Goal: Task Accomplishment & Management: Manage account settings

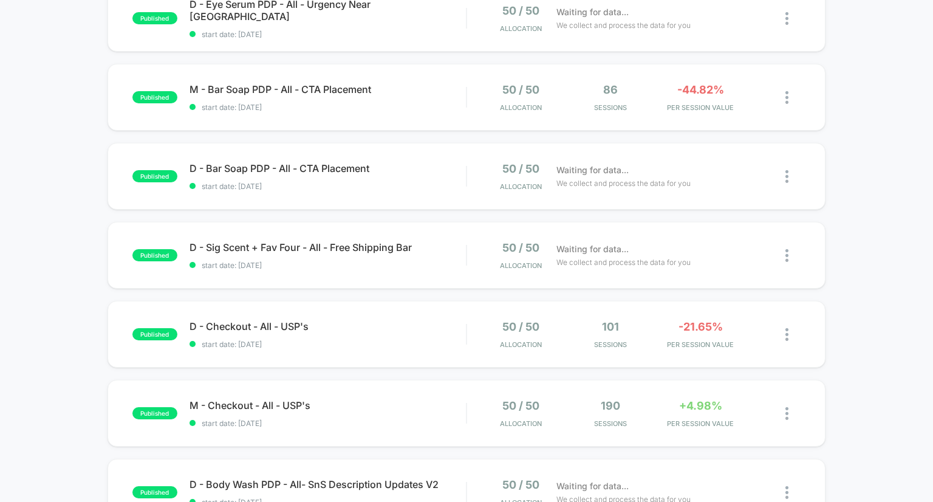
scroll to position [306, 0]
click at [248, 244] on span "D - Sig Scent + Fav Four - All - Free Shipping Bar Click to edit experience det…" at bounding box center [328, 247] width 277 height 12
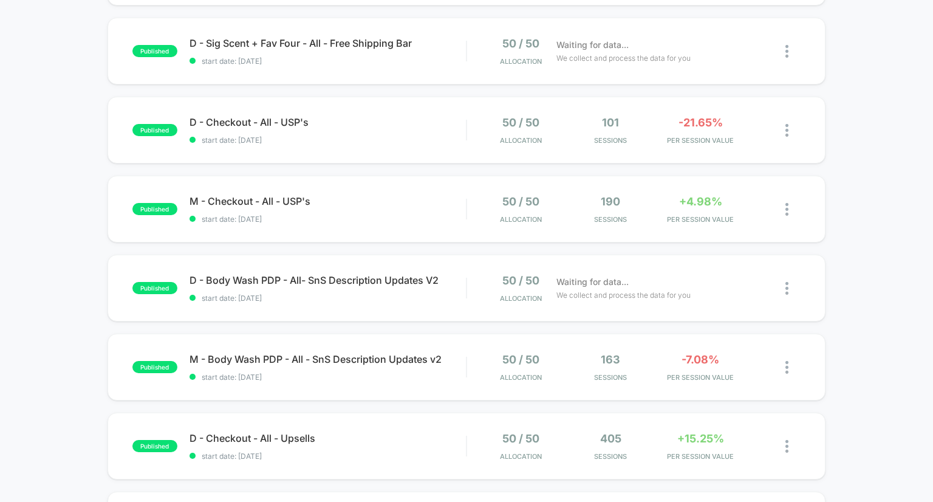
scroll to position [508, 0]
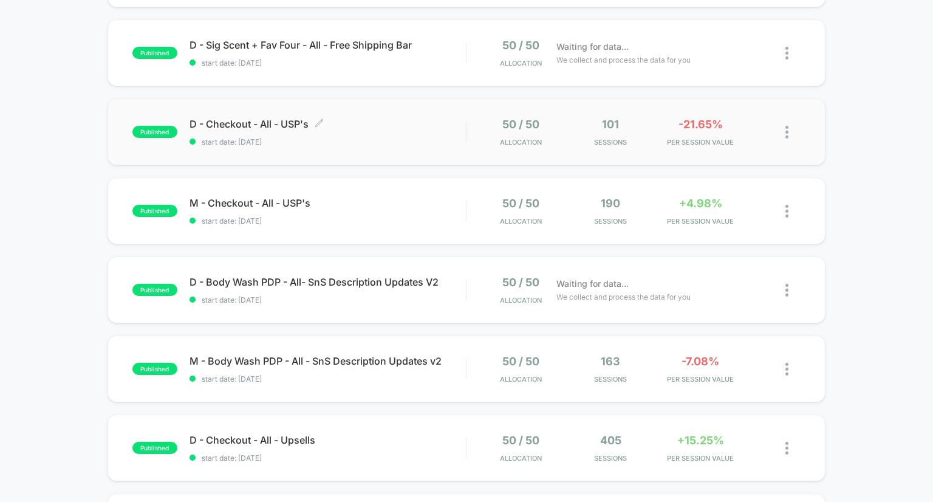
click at [219, 127] on span "D - Checkout - All - USP's Click to edit experience details" at bounding box center [328, 124] width 277 height 12
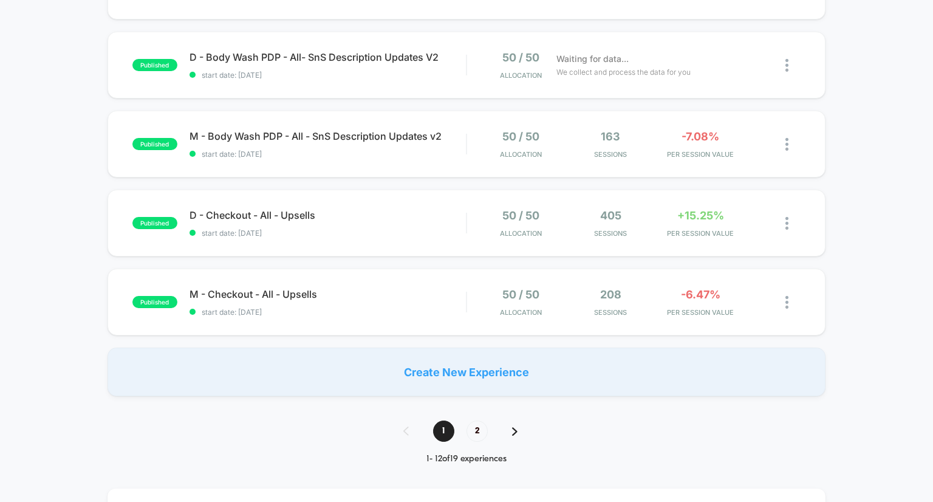
scroll to position [736, 0]
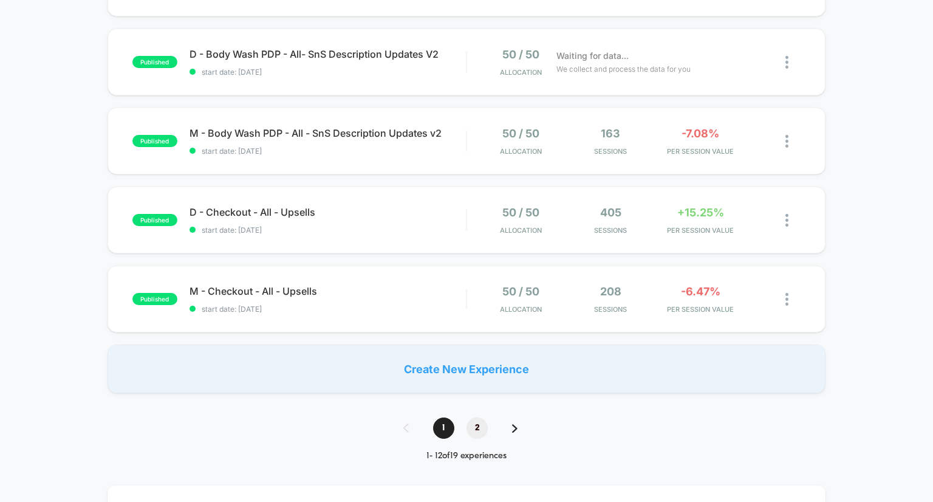
click at [480, 427] on span "2" at bounding box center [476, 427] width 21 height 21
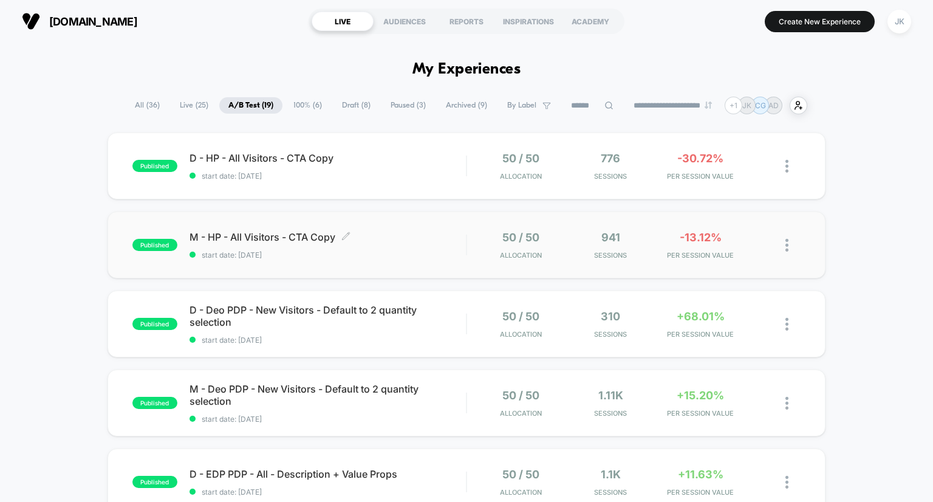
click at [301, 236] on span "M - HP - All Visitors - CTA Copy Click to edit experience details" at bounding box center [328, 237] width 277 height 12
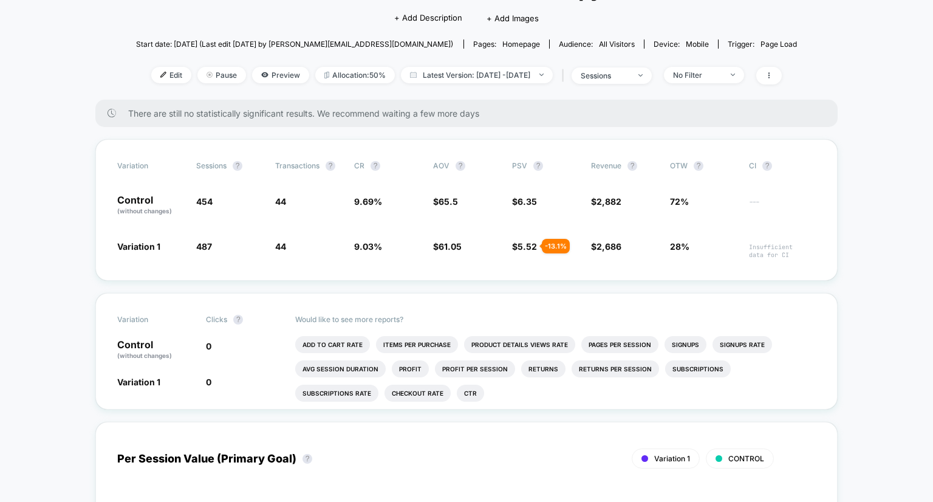
scroll to position [106, 0]
click at [350, 345] on li "Add To Cart Rate" at bounding box center [332, 343] width 75 height 17
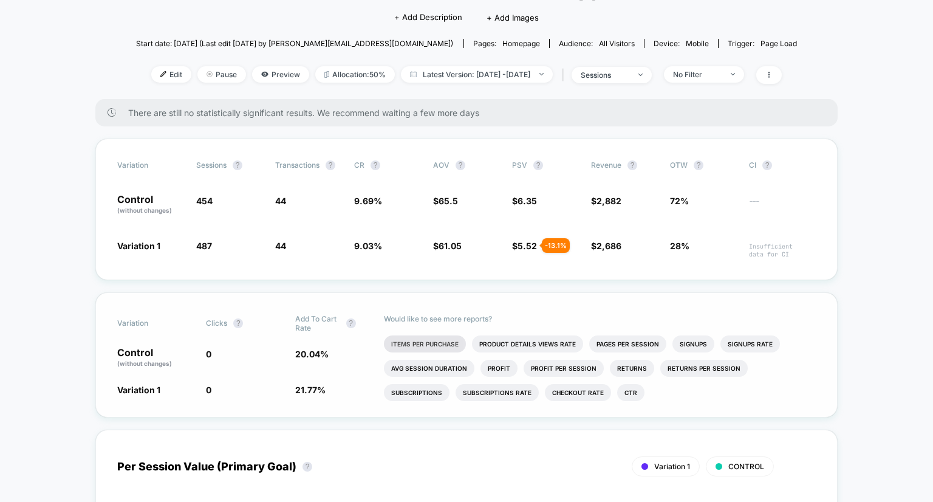
click at [411, 344] on li "Items Per Purchase" at bounding box center [425, 343] width 82 height 17
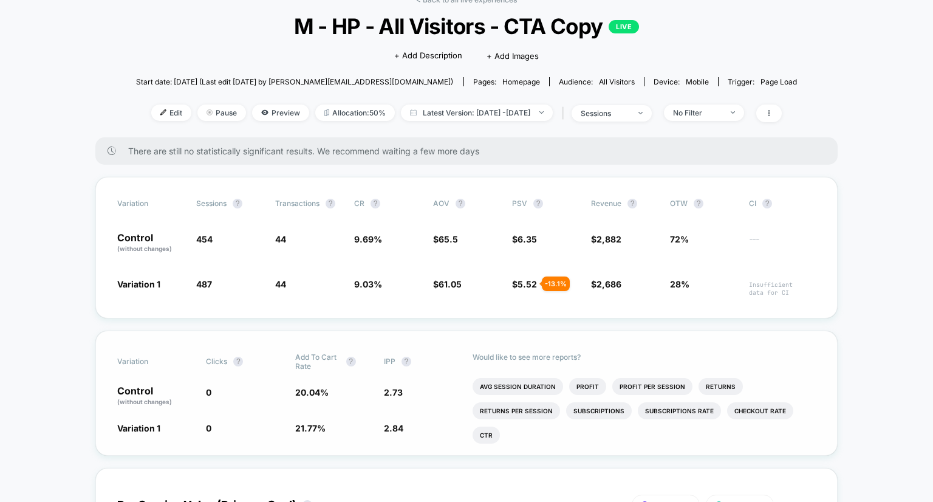
scroll to position [0, 0]
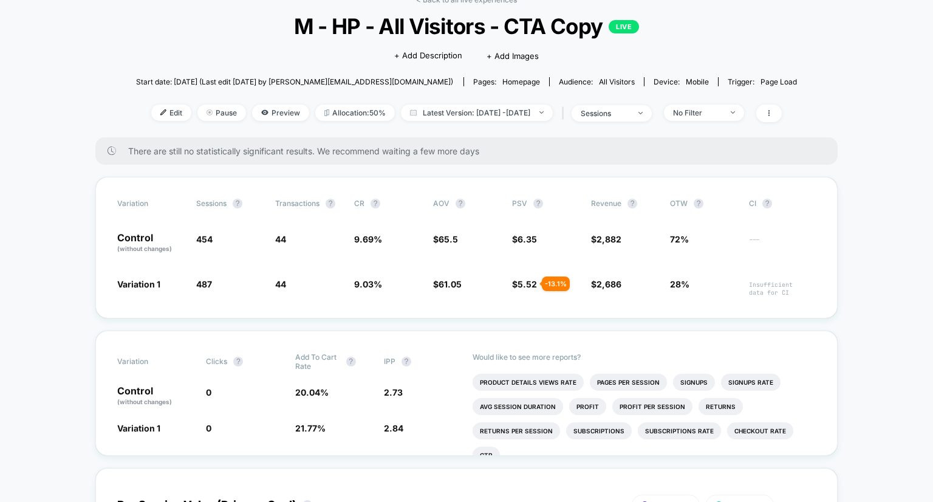
click at [719, 101] on div "< Back to all live experiences M - HP - All Visitors - CTA Copy LIVE Click to e…" at bounding box center [466, 66] width 661 height 142
click at [719, 109] on div "No Filter" at bounding box center [697, 112] width 49 height 9
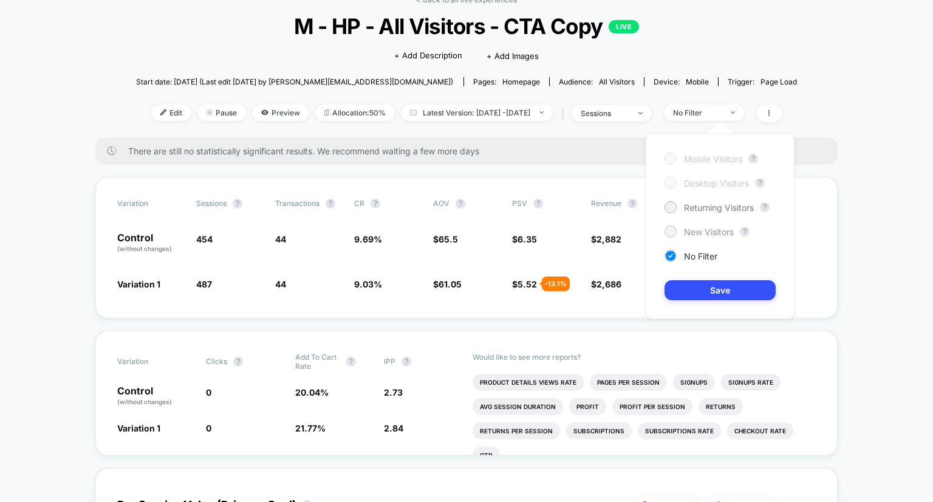
click at [688, 228] on span "New Visitors" at bounding box center [709, 232] width 50 height 10
click at [697, 285] on button "Save" at bounding box center [719, 290] width 111 height 20
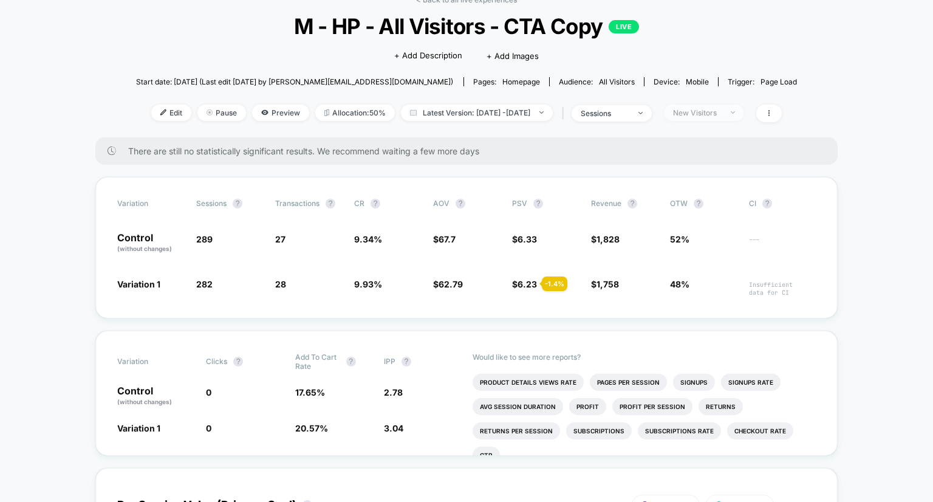
click at [705, 115] on div "New Visitors" at bounding box center [697, 112] width 49 height 9
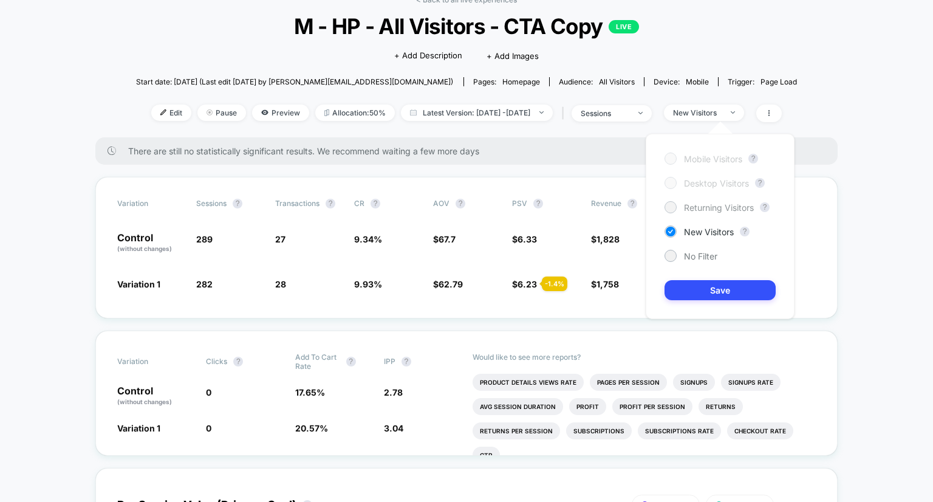
click at [671, 207] on div at bounding box center [670, 206] width 9 height 9
click at [711, 292] on button "Save" at bounding box center [719, 290] width 111 height 20
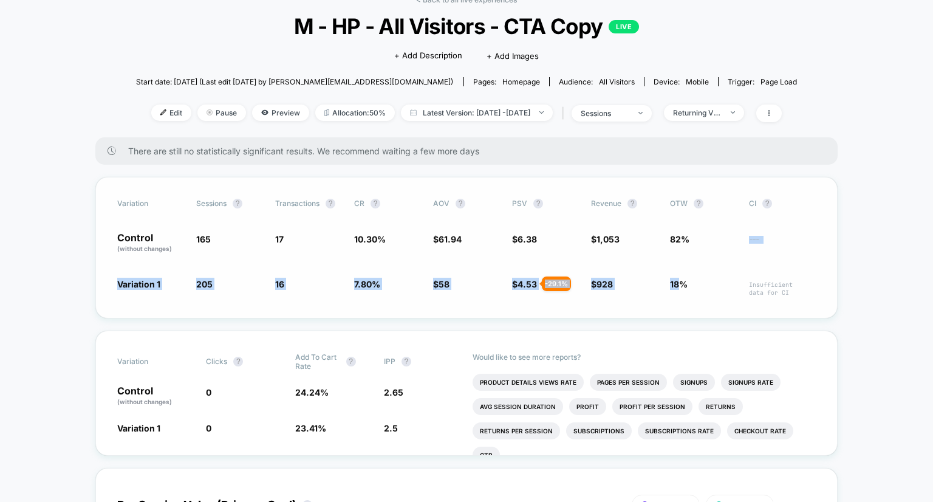
drag, startPoint x: 711, startPoint y: 292, endPoint x: 723, endPoint y: 202, distance: 91.4
click at [723, 202] on div "Variation Sessions ? Transactions ? CR ? AOV ? PSV ? Revenue ? OTW ? CI ? Contr…" at bounding box center [466, 248] width 742 height 142
click at [773, 253] on span "---" at bounding box center [782, 245] width 67 height 18
click at [714, 117] on div "Returning Visitors" at bounding box center [697, 112] width 49 height 9
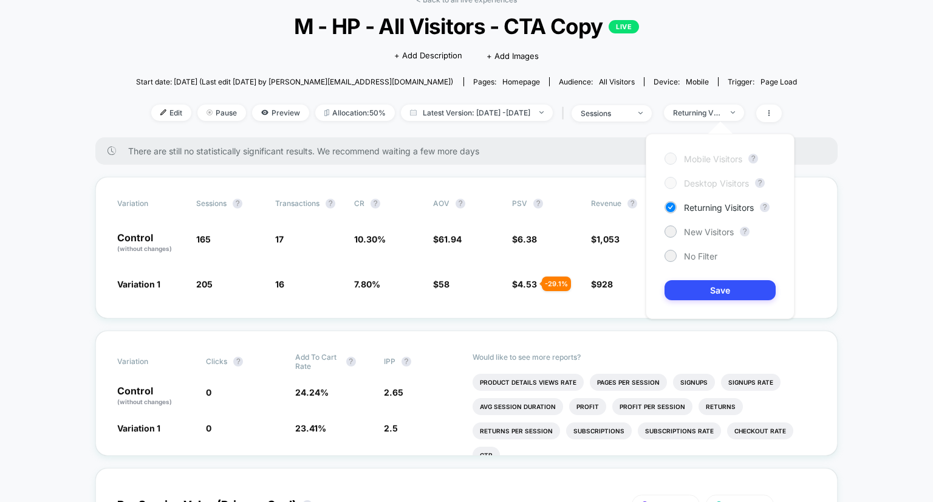
click at [674, 237] on div "Mobile Visitors ? Desktop Visitors ? Returning Visitors ? New Visitors ? No Fil…" at bounding box center [720, 226] width 149 height 185
click at [670, 219] on div "Mobile Visitors ? Desktop Visitors ? Returning Visitors ? New Visitors ? No Fil…" at bounding box center [720, 226] width 149 height 185
click at [670, 230] on div at bounding box center [670, 231] width 9 height 9
click at [690, 268] on div "Mobile Visitors ? Desktop Visitors ? Returning Visitors ? New Visitors ? No Fil…" at bounding box center [720, 226] width 149 height 185
click at [694, 290] on button "Save" at bounding box center [719, 290] width 111 height 20
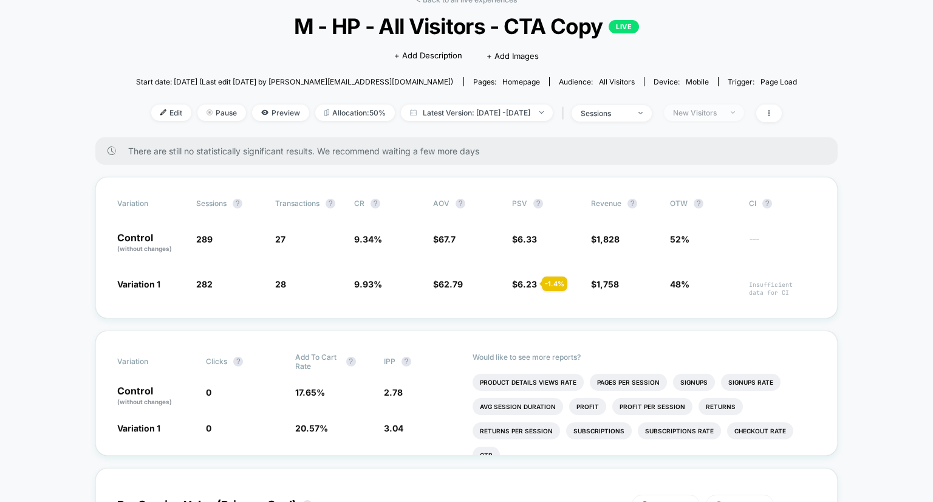
click at [697, 120] on span "New Visitors" at bounding box center [704, 112] width 80 height 16
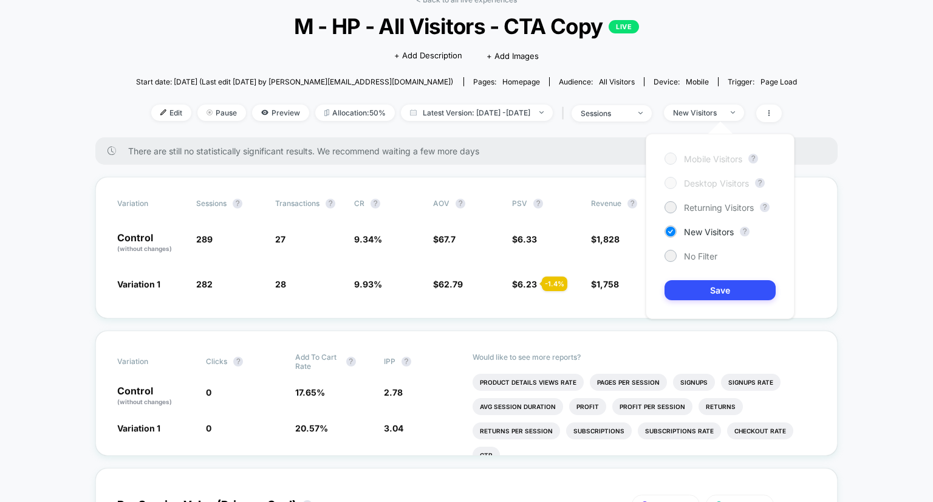
click at [672, 247] on div "Mobile Visitors ? Desktop Visitors ? Returning Visitors ? New Visitors ? No Fil…" at bounding box center [720, 226] width 149 height 185
click at [672, 253] on div at bounding box center [670, 255] width 9 height 9
click at [691, 287] on button "Save" at bounding box center [719, 290] width 111 height 20
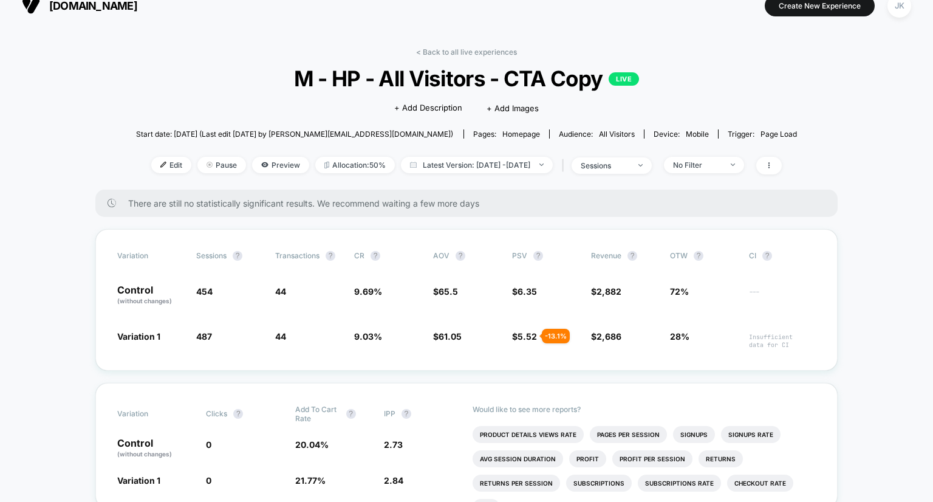
scroll to position [15, 0]
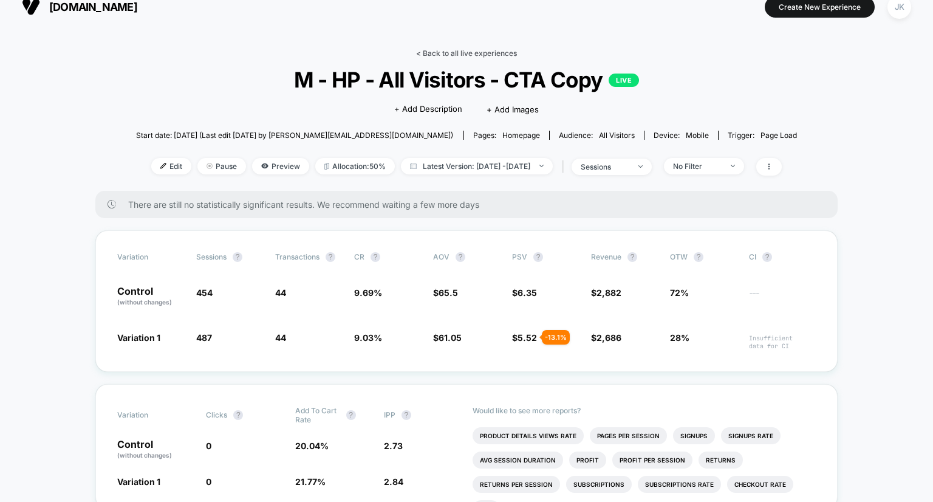
click at [465, 50] on link "< Back to all live experiences" at bounding box center [466, 53] width 101 height 9
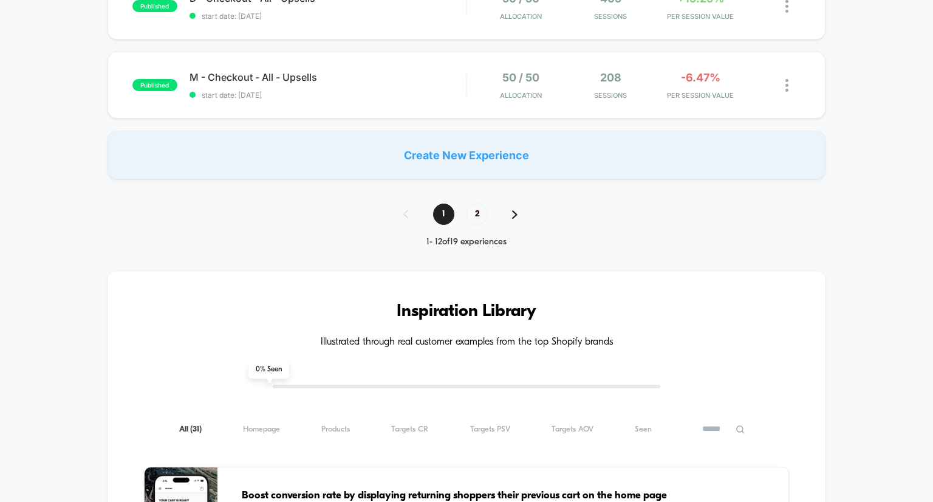
scroll to position [1047, 0]
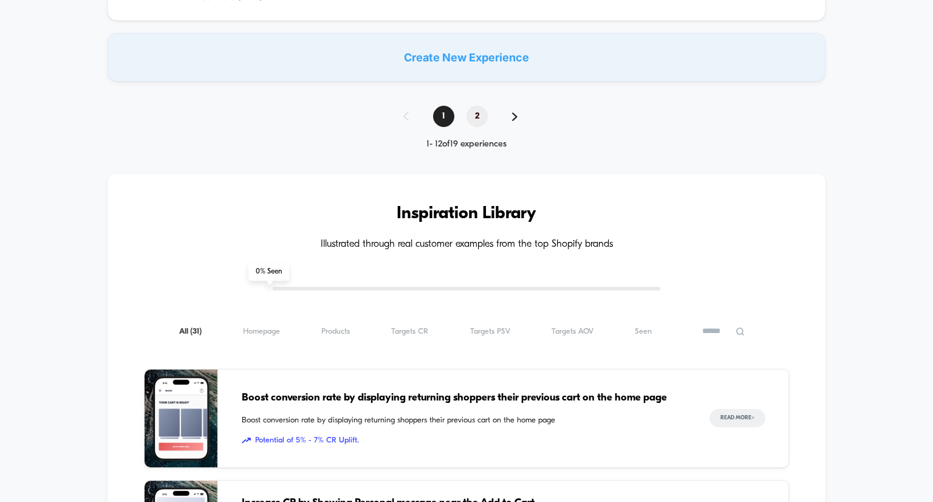
click at [473, 111] on span "2" at bounding box center [476, 116] width 21 height 21
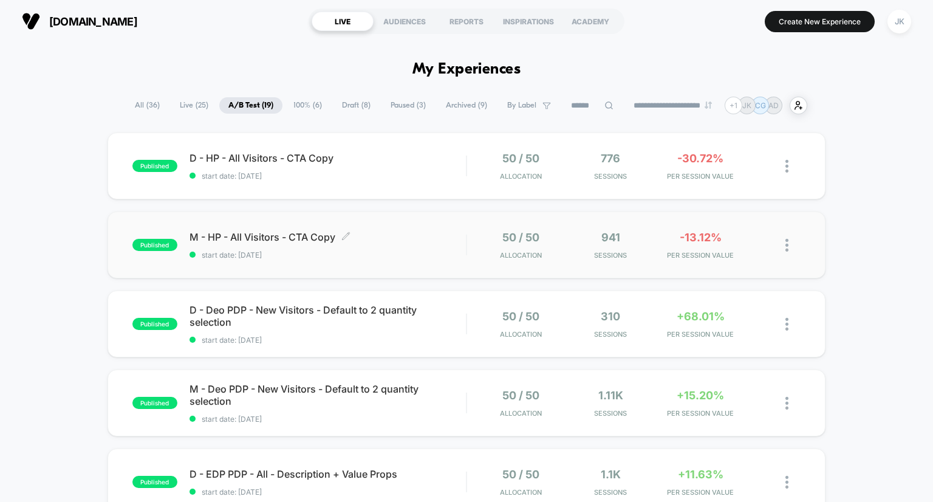
click at [272, 239] on span "M - HP - All Visitors - CTA Copy Click to edit experience details" at bounding box center [328, 237] width 277 height 12
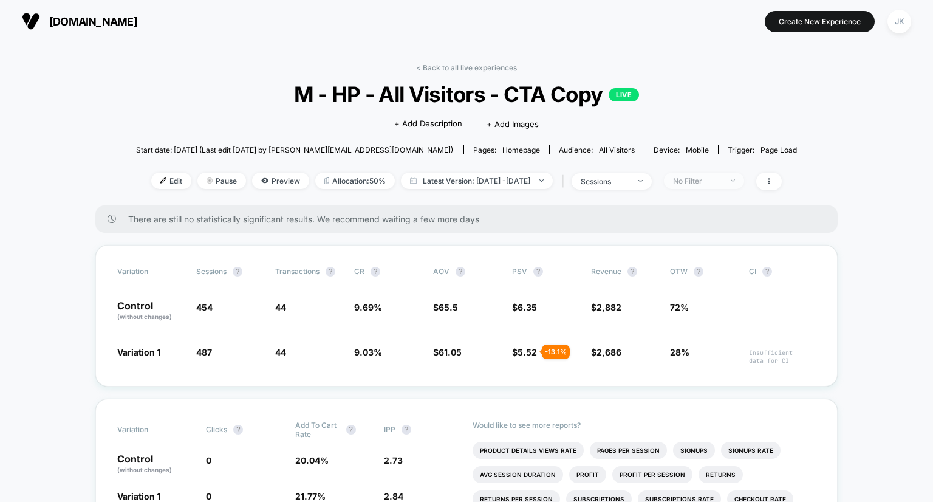
click at [736, 174] on span "No Filter" at bounding box center [704, 181] width 80 height 16
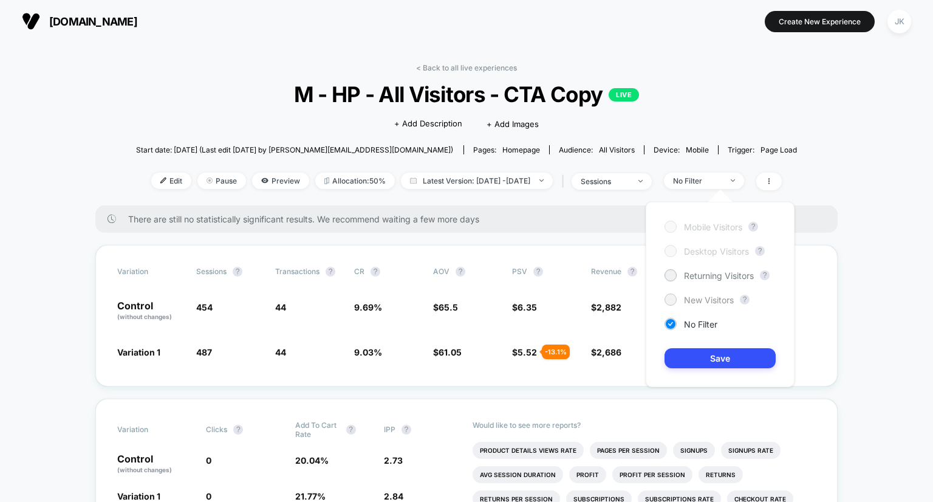
click at [667, 295] on div at bounding box center [670, 299] width 9 height 9
click at [695, 358] on button "Save" at bounding box center [719, 358] width 111 height 20
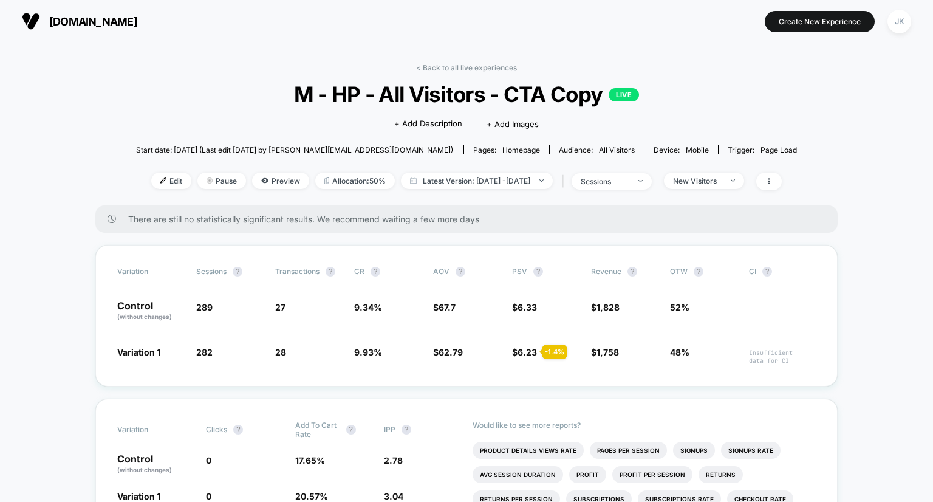
click at [478, 75] on div "< Back to all live experiences M - HP - All Visitors - CTA Copy LIVE Click to e…" at bounding box center [466, 134] width 661 height 142
click at [471, 65] on link "< Back to all live experiences" at bounding box center [466, 67] width 101 height 9
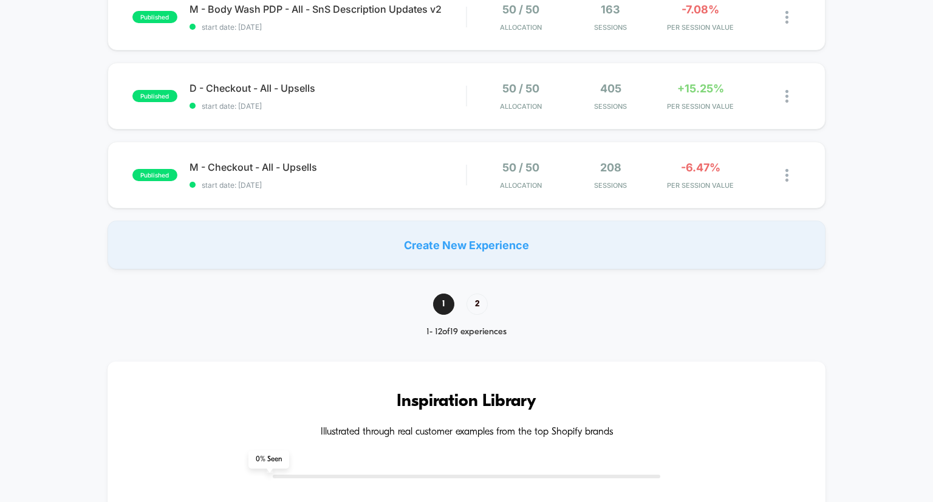
scroll to position [1010, 0]
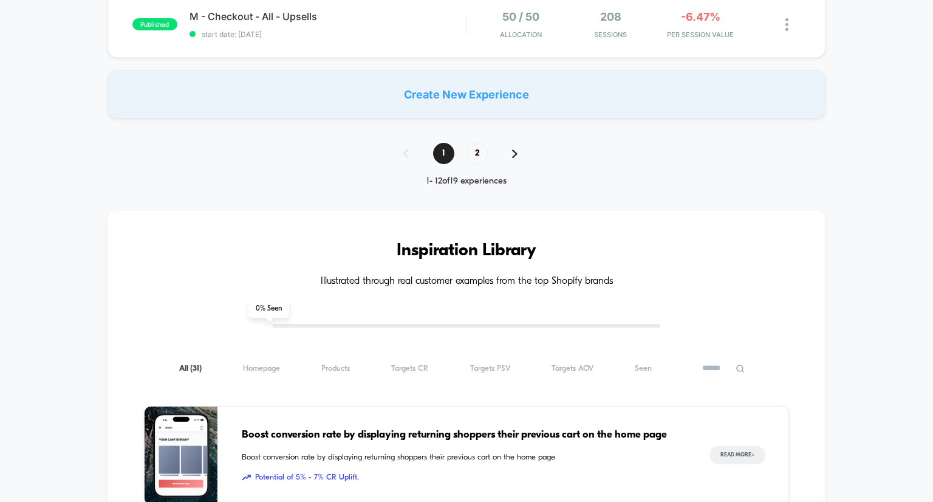
click at [480, 165] on div "1 2 1 - 12 of 19 experiences" at bounding box center [466, 165] width 151 height 44
click at [479, 159] on span "2" at bounding box center [476, 153] width 21 height 21
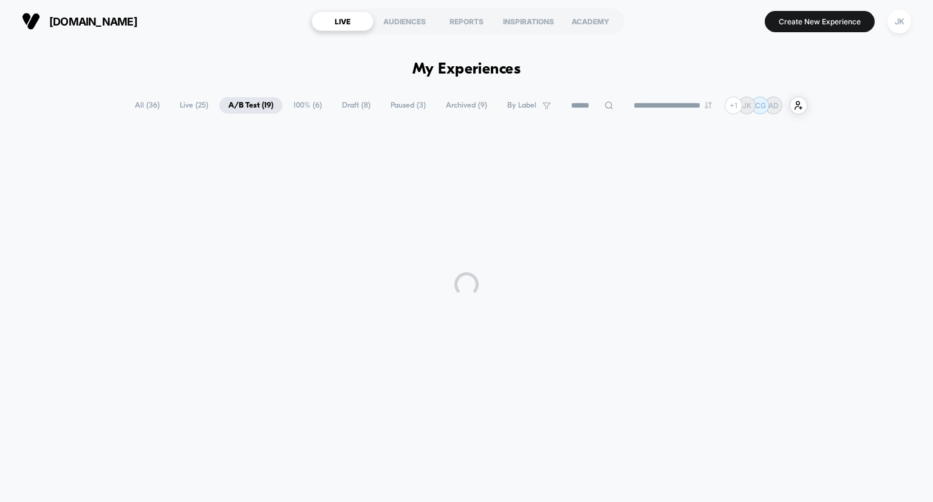
scroll to position [0, 0]
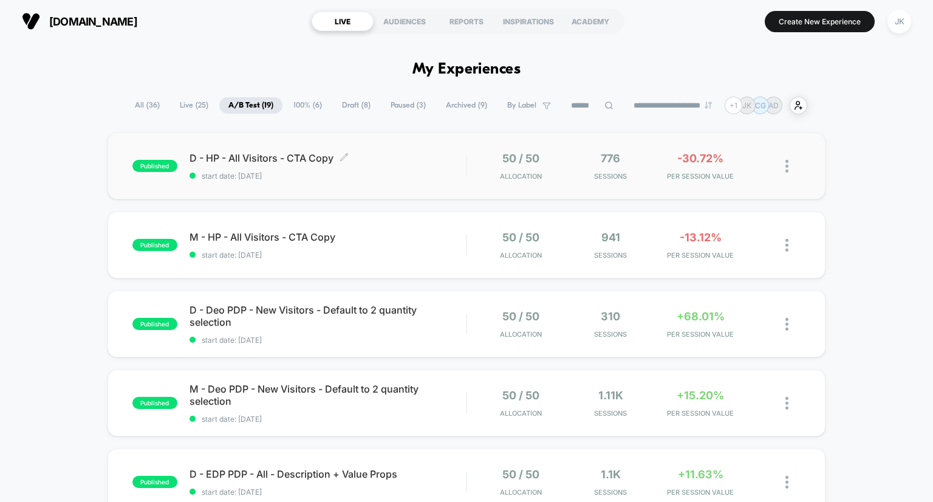
click at [309, 159] on span "D - HP - All Visitors - CTA Copy Click to edit experience details" at bounding box center [328, 158] width 277 height 12
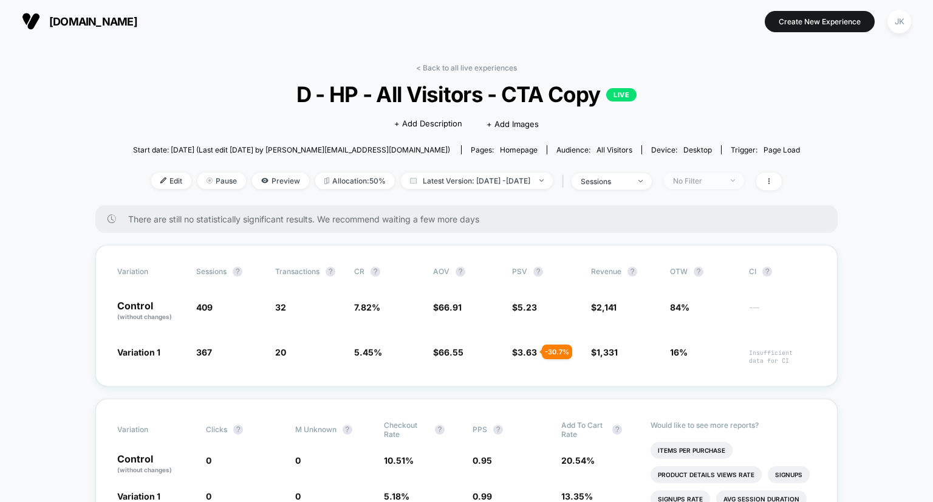
click at [744, 183] on span "No Filter" at bounding box center [704, 181] width 80 height 16
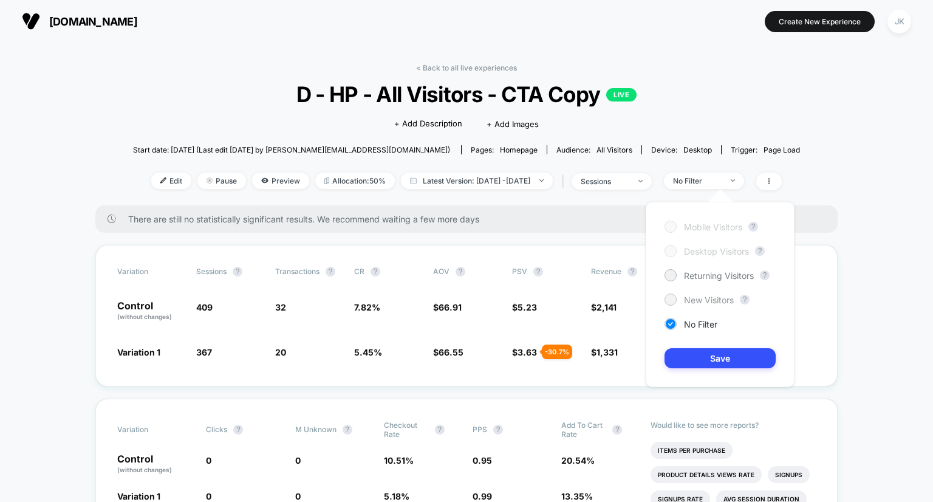
click at [709, 304] on span "New Visitors" at bounding box center [709, 300] width 50 height 10
click at [711, 358] on button "Save" at bounding box center [719, 358] width 111 height 20
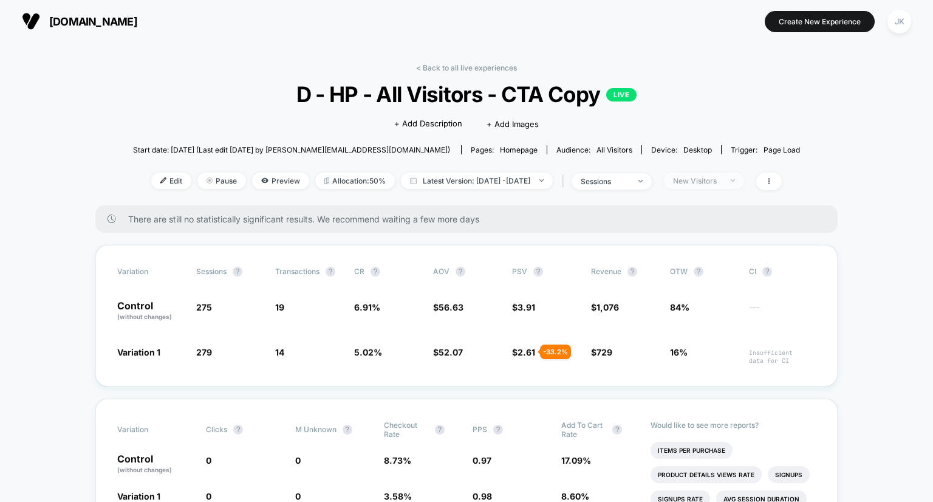
click at [717, 179] on div "New Visitors" at bounding box center [697, 180] width 49 height 9
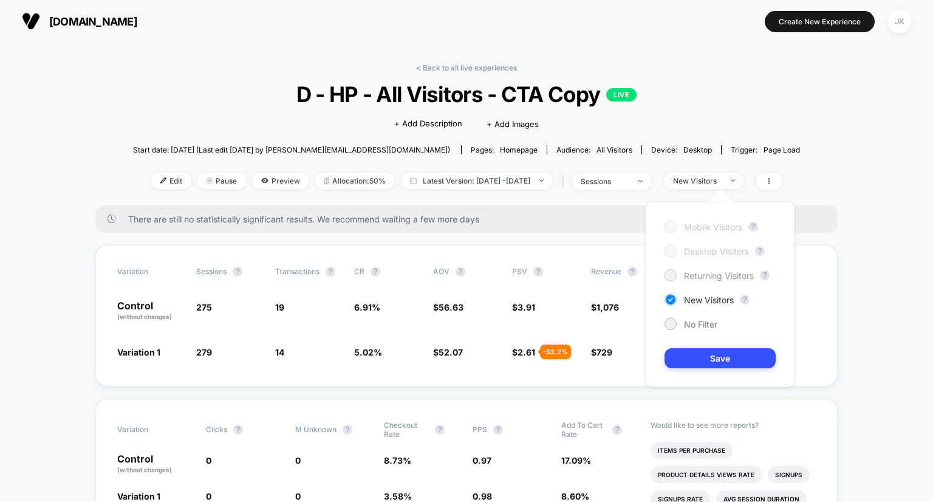
click at [697, 270] on span "Returning Visitors" at bounding box center [719, 275] width 70 height 10
click at [712, 360] on button "Save" at bounding box center [719, 358] width 111 height 20
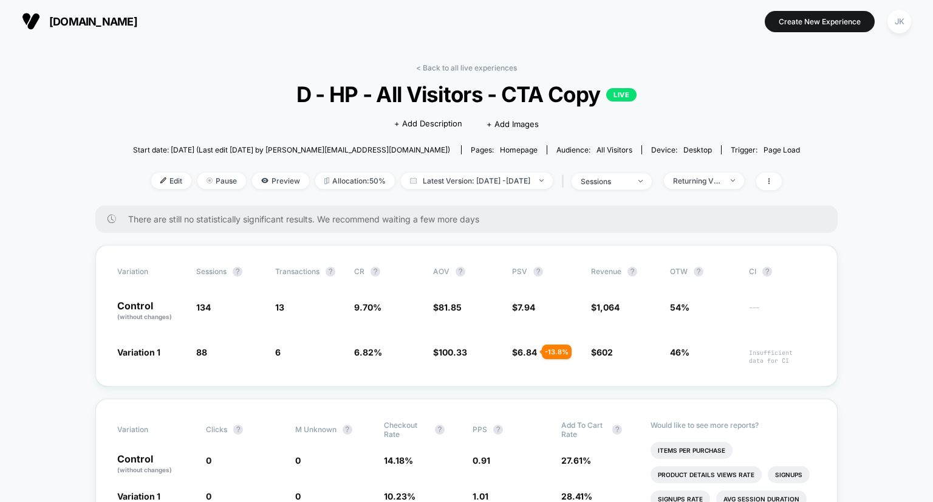
click at [446, 75] on div "< Back to all live experiences D - HP - All Visitors - CTA Copy LIVE Click to e…" at bounding box center [466, 134] width 667 height 142
click at [443, 70] on link "< Back to all live experiences" at bounding box center [466, 67] width 101 height 9
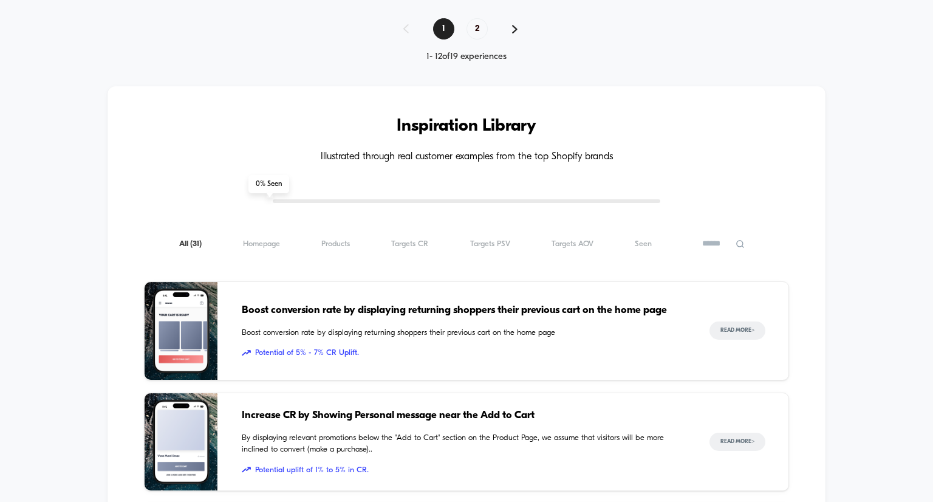
scroll to position [1016, 0]
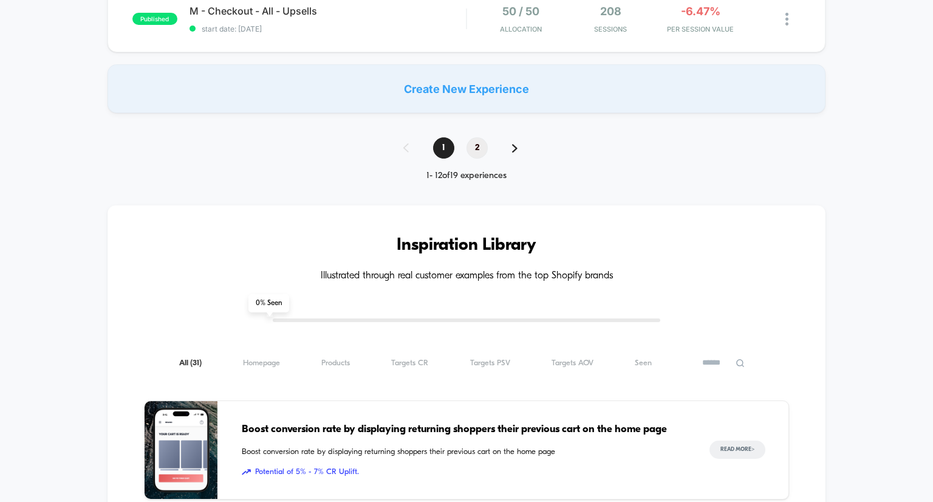
click at [479, 156] on span "2" at bounding box center [476, 147] width 21 height 21
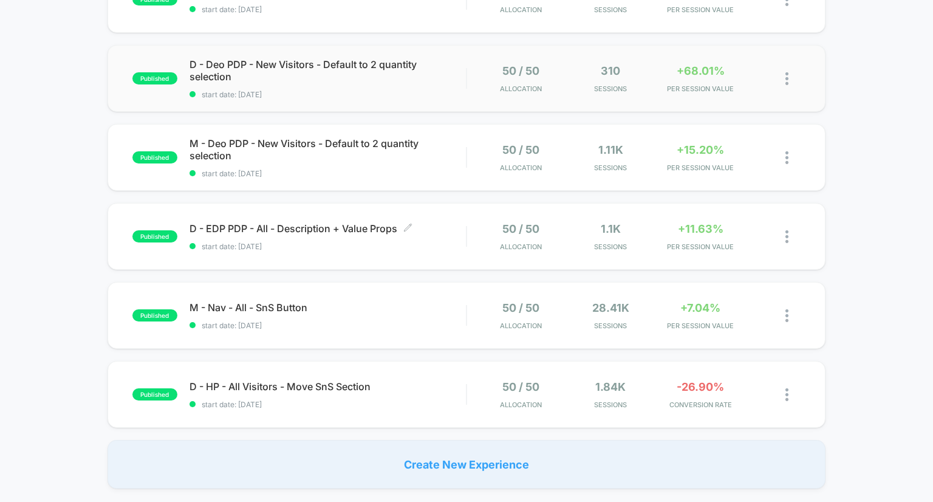
scroll to position [248, 0]
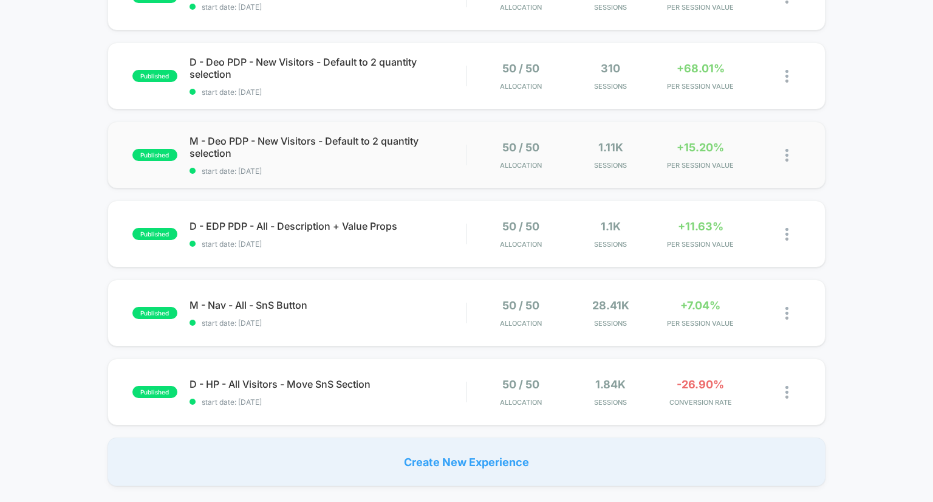
click at [275, 134] on div "published M - Deo PDP - New Visitors - Default to 2 quantity selection start da…" at bounding box center [467, 154] width 719 height 67
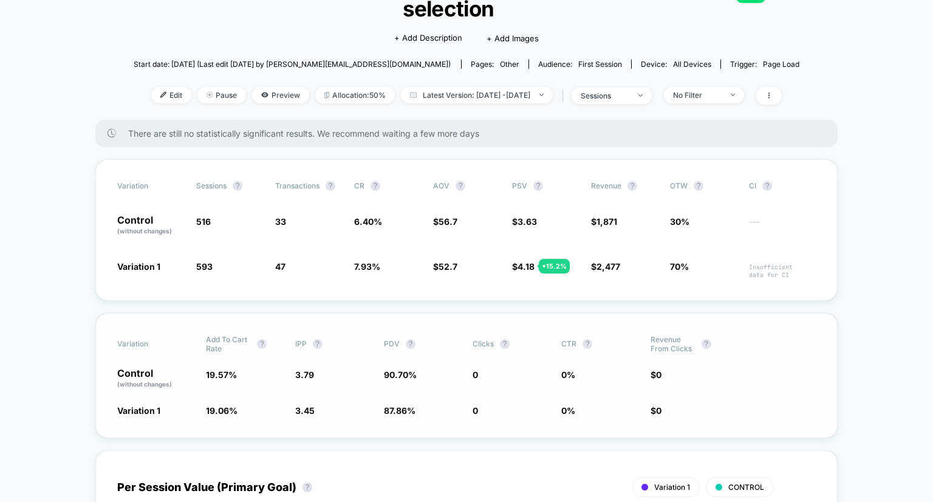
scroll to position [123, 0]
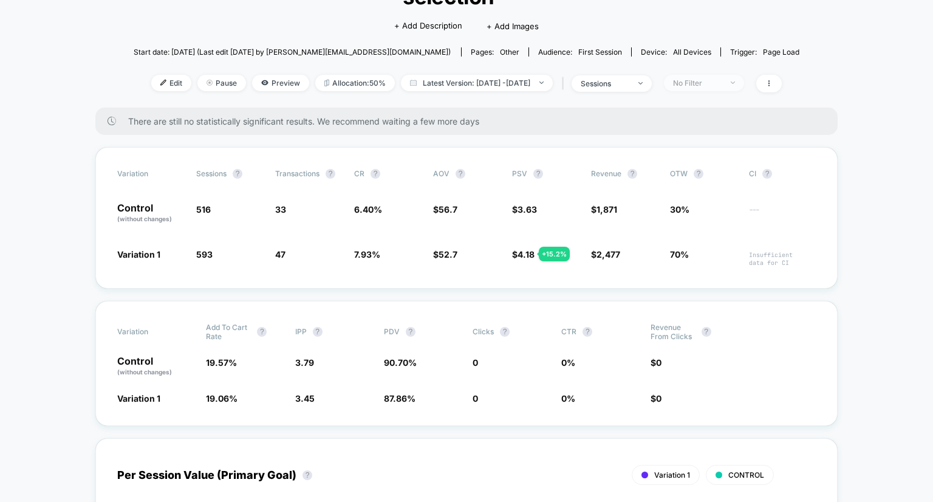
click at [717, 76] on span "No Filter" at bounding box center [704, 83] width 80 height 16
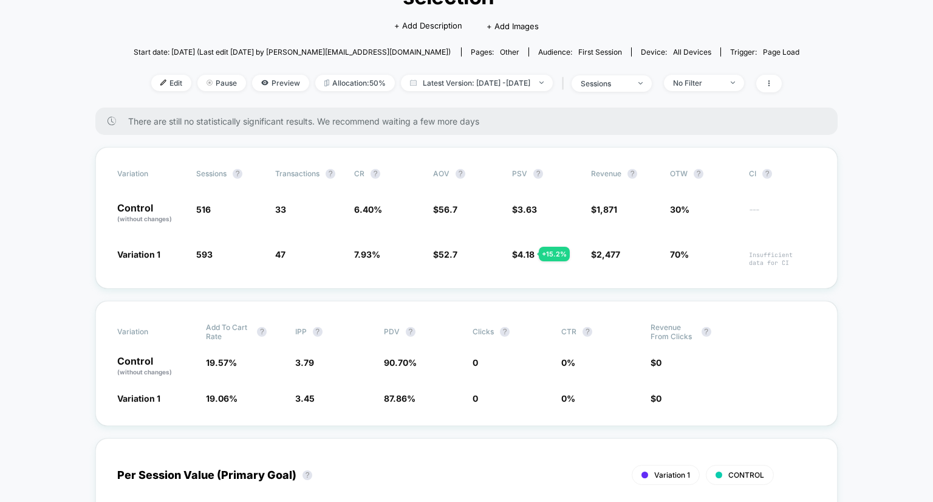
scroll to position [0, 0]
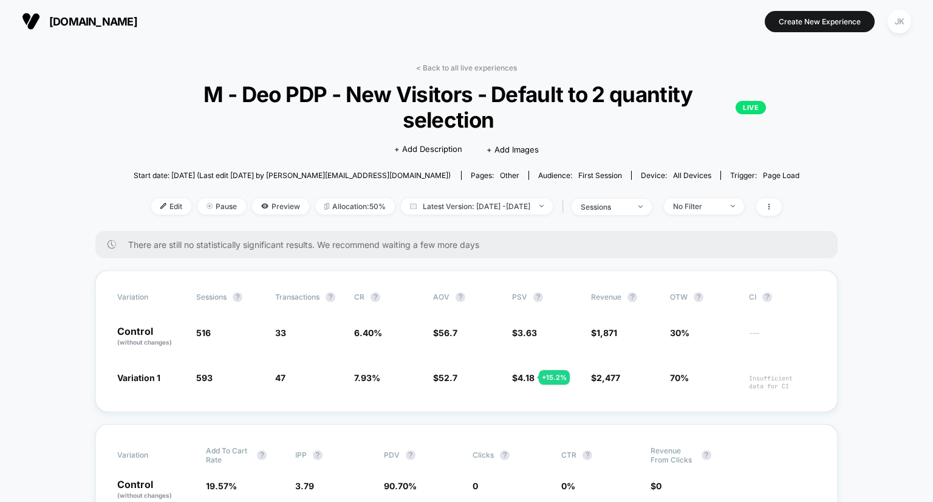
click at [453, 36] on section at bounding box center [466, 21] width 293 height 30
click at [447, 69] on link "< Back to all live experiences" at bounding box center [466, 67] width 101 height 9
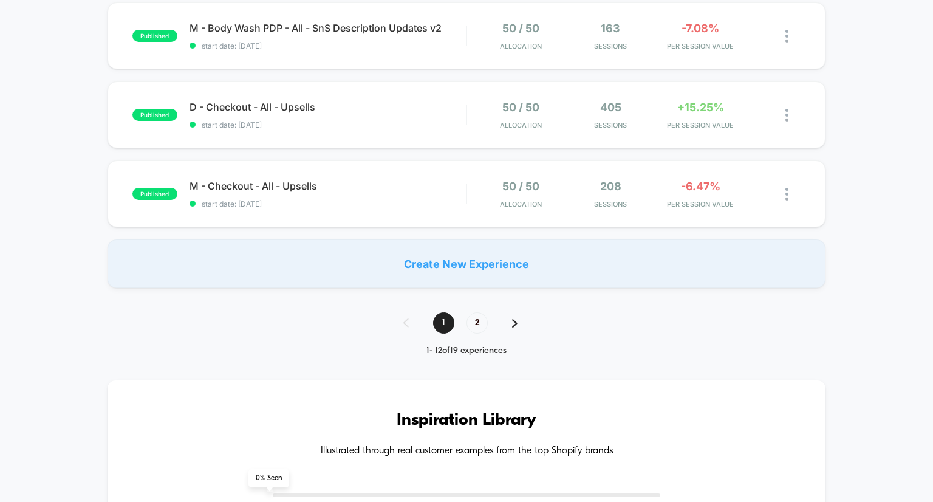
scroll to position [857, 0]
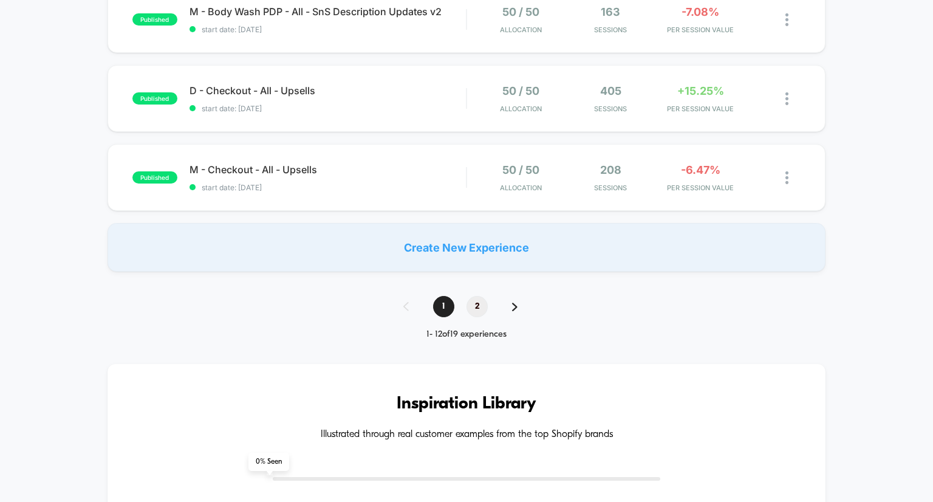
click at [479, 309] on span "2" at bounding box center [476, 306] width 21 height 21
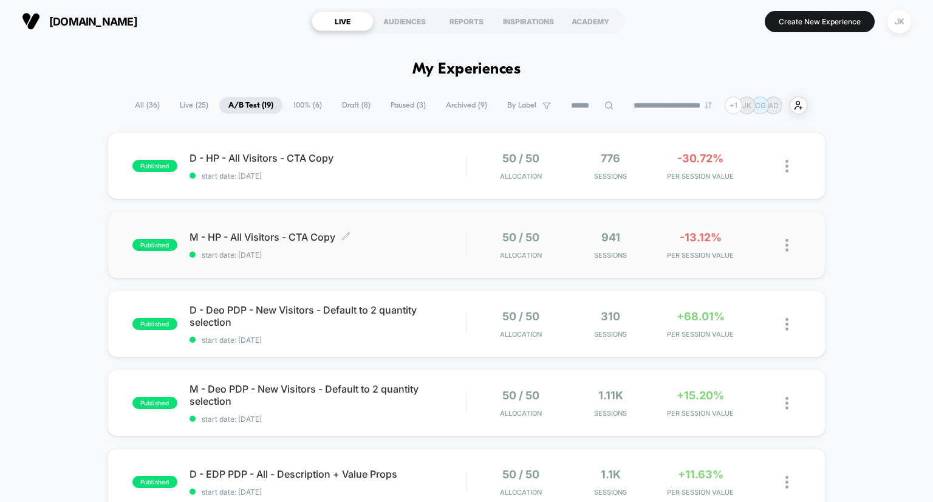
scroll to position [72, 0]
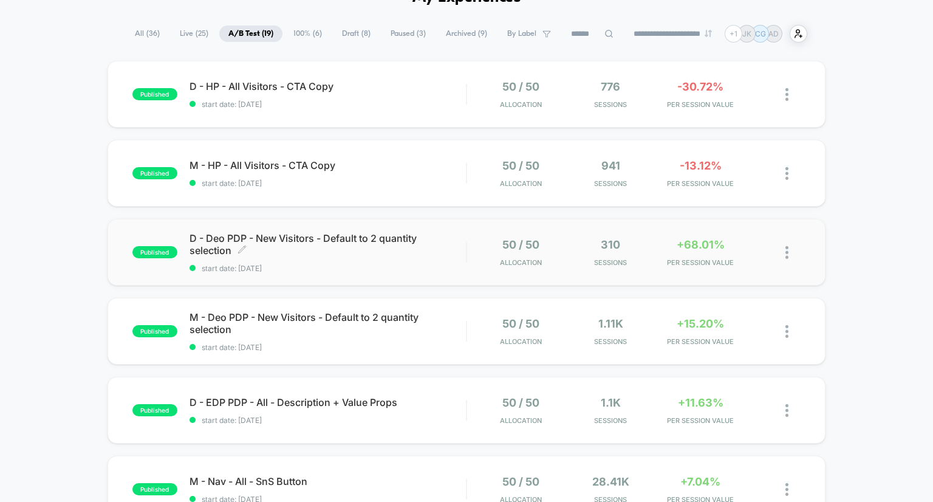
click at [387, 239] on span "D - Deo PDP - New Visitors - Default to 2 quantity selection Click to edit expe…" at bounding box center [328, 244] width 277 height 24
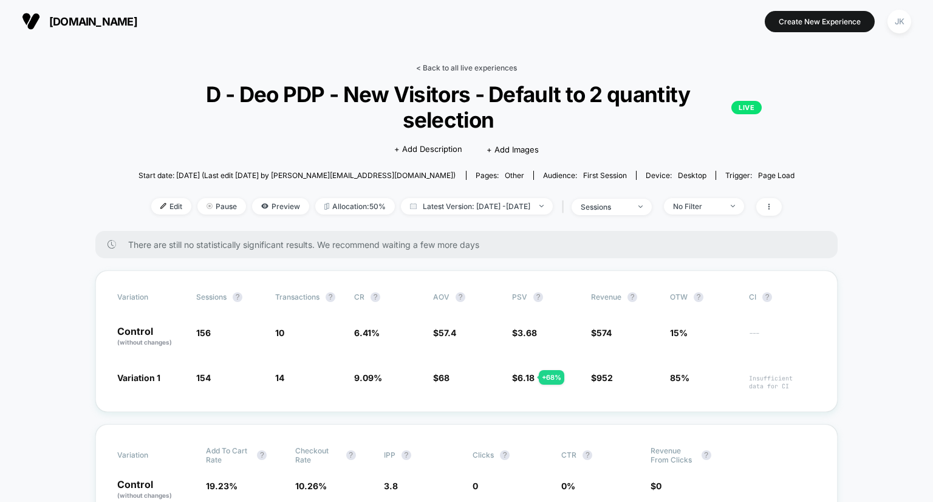
click at [426, 69] on link "< Back to all live experiences" at bounding box center [466, 67] width 101 height 9
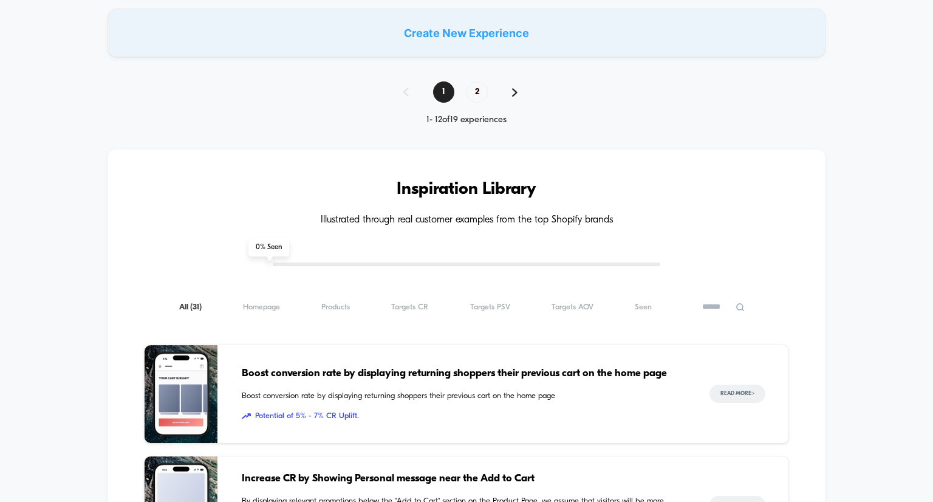
scroll to position [1063, 0]
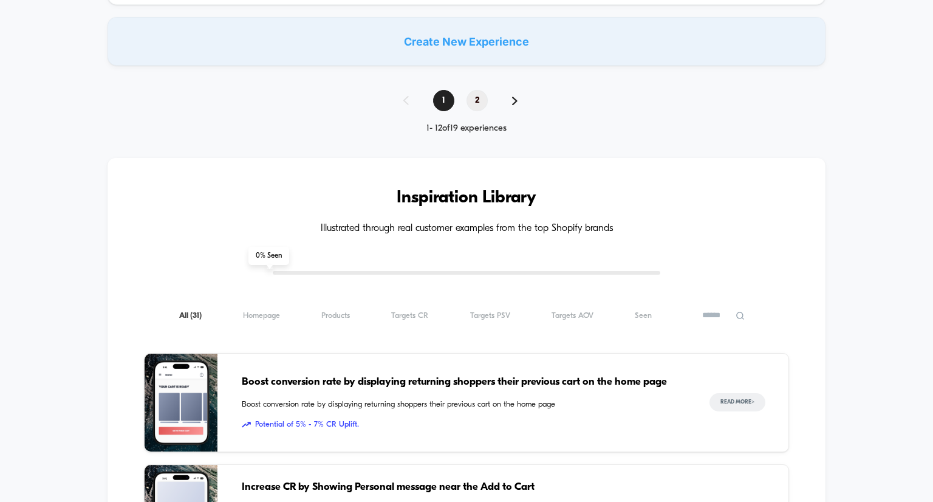
click at [474, 100] on span "2" at bounding box center [476, 100] width 21 height 21
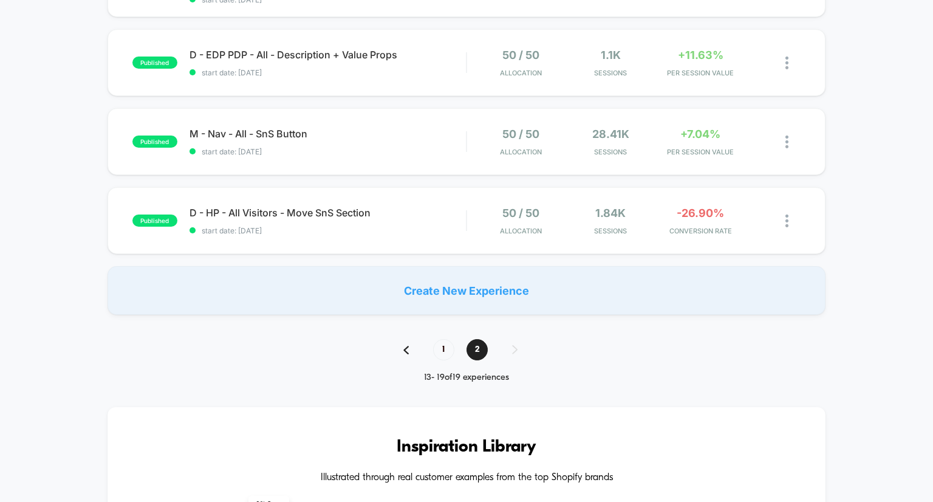
scroll to position [422, 0]
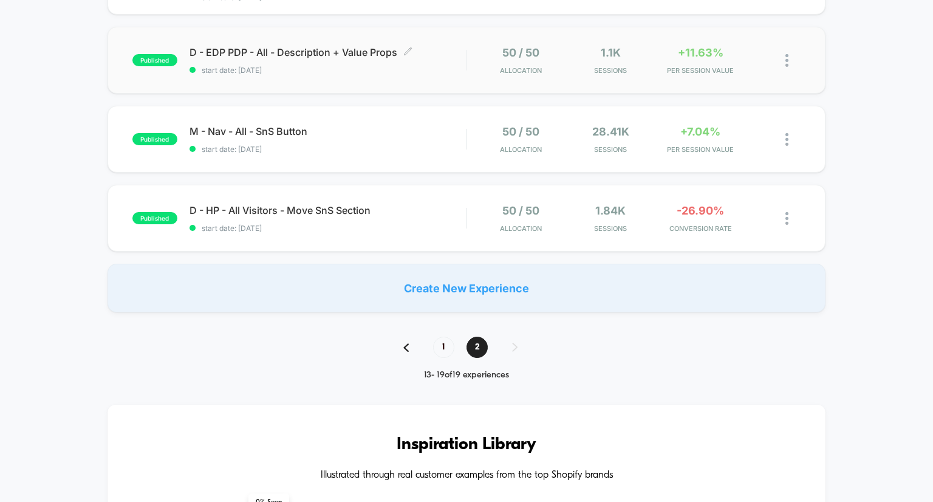
click at [260, 52] on span "D - EDP PDP - All - Description + Value Props Click to edit experience details" at bounding box center [328, 52] width 277 height 12
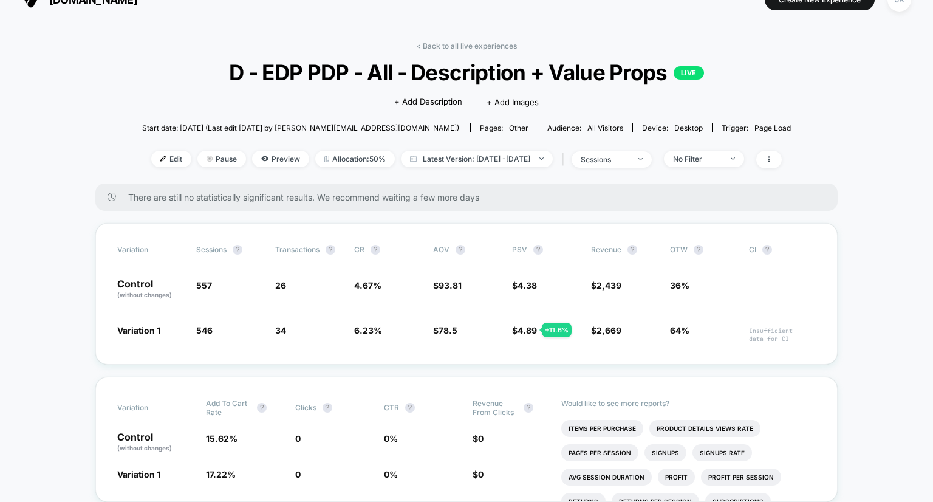
scroll to position [19, 0]
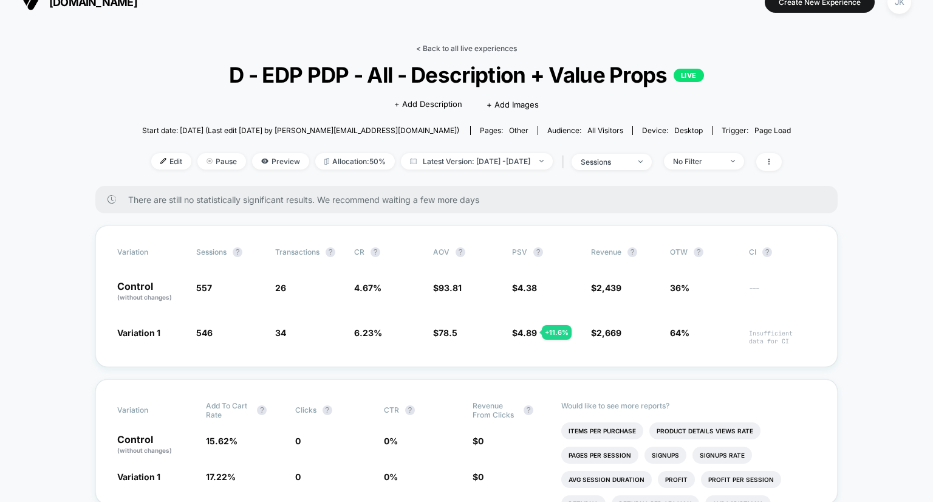
click at [466, 47] on link "< Back to all live experiences" at bounding box center [466, 48] width 101 height 9
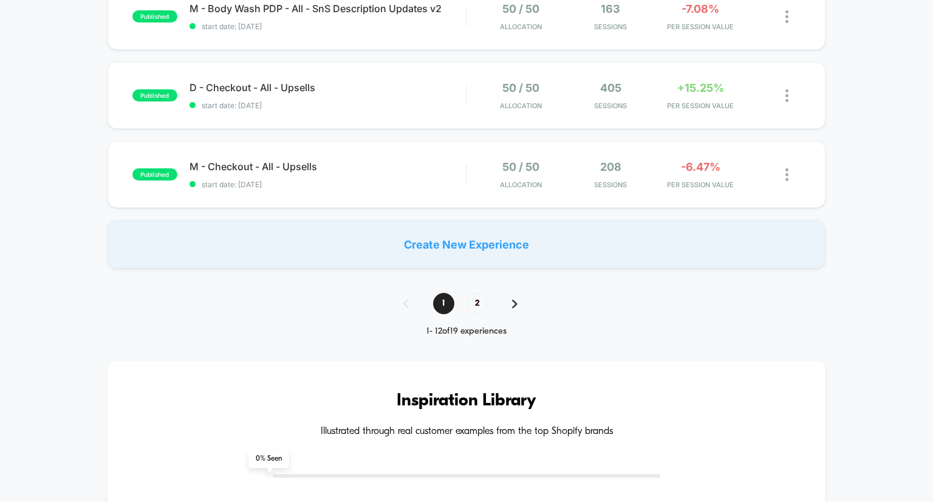
scroll to position [921, 0]
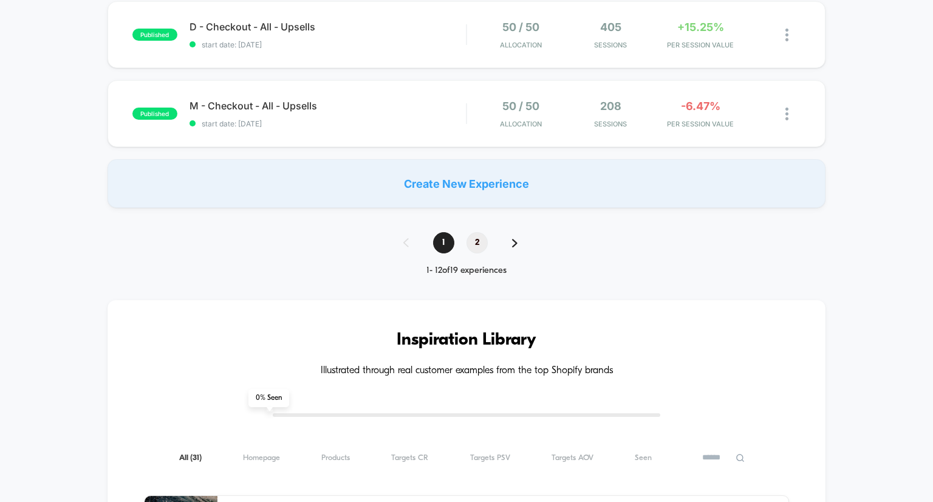
click at [474, 253] on span "2" at bounding box center [476, 242] width 21 height 21
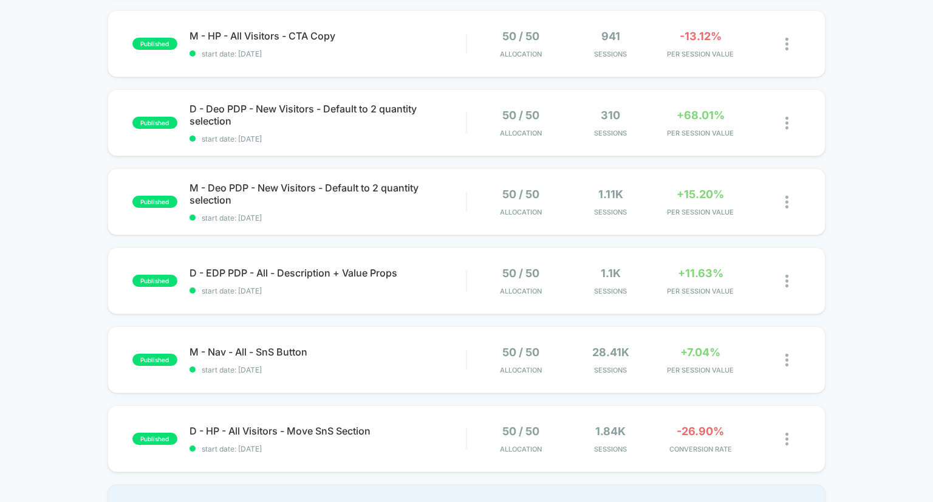
scroll to position [345, 0]
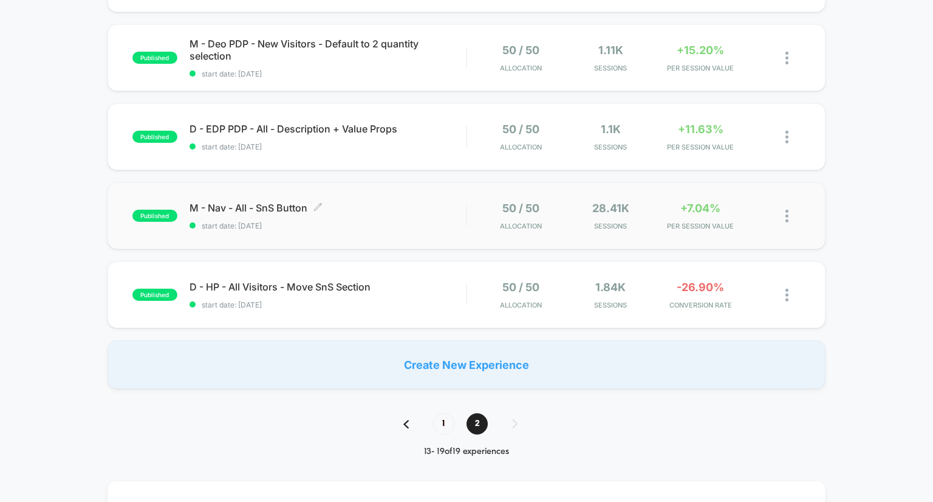
click at [275, 205] on span "M - Nav - All - SnS Button Click to edit experience details" at bounding box center [328, 208] width 277 height 12
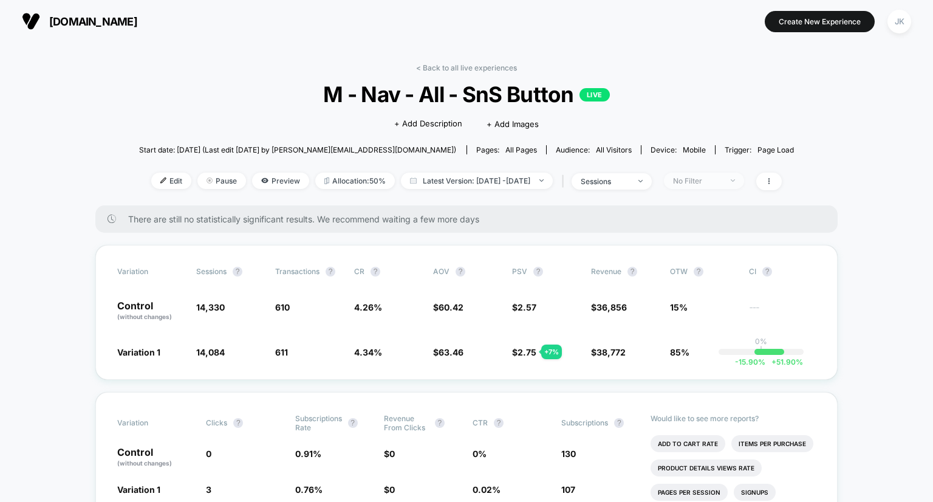
click at [709, 180] on div "No Filter" at bounding box center [697, 180] width 49 height 9
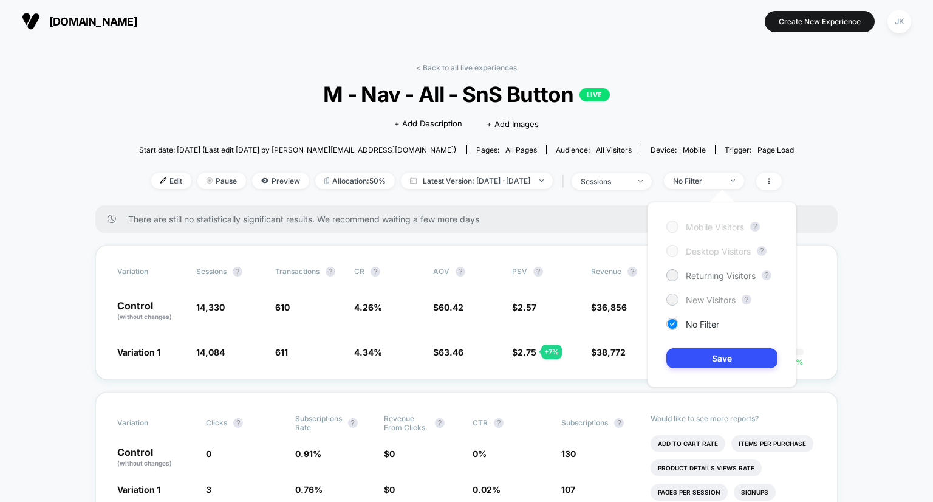
click at [691, 297] on span "New Visitors" at bounding box center [711, 300] width 50 height 10
click at [698, 367] on button "Save" at bounding box center [721, 358] width 111 height 20
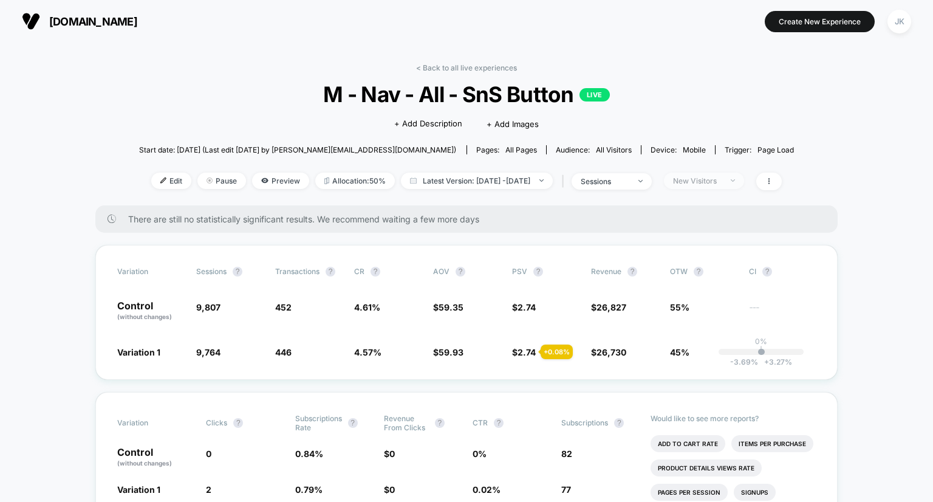
click at [713, 177] on div "New Visitors" at bounding box center [697, 180] width 49 height 9
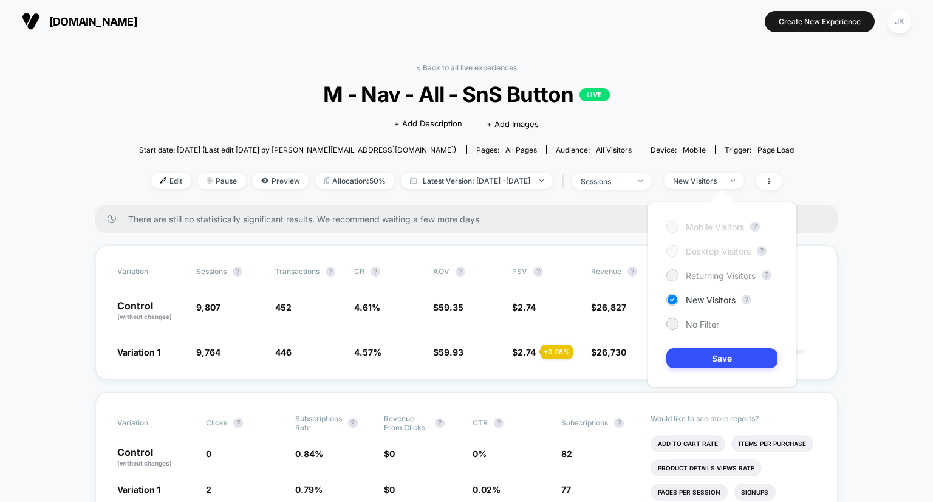
click at [691, 274] on span "Returning Visitors" at bounding box center [721, 275] width 70 height 10
click at [707, 356] on button "Save" at bounding box center [721, 358] width 111 height 20
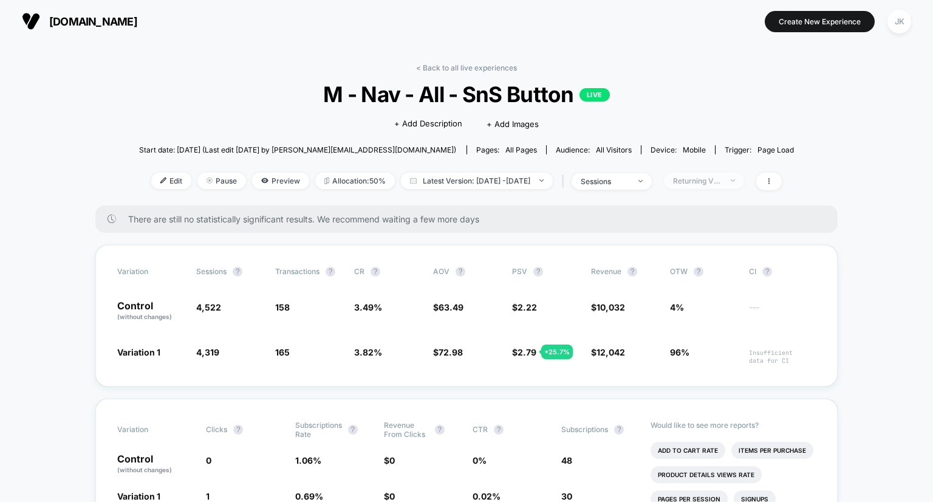
click at [722, 176] on div "Returning Visitors" at bounding box center [697, 180] width 49 height 9
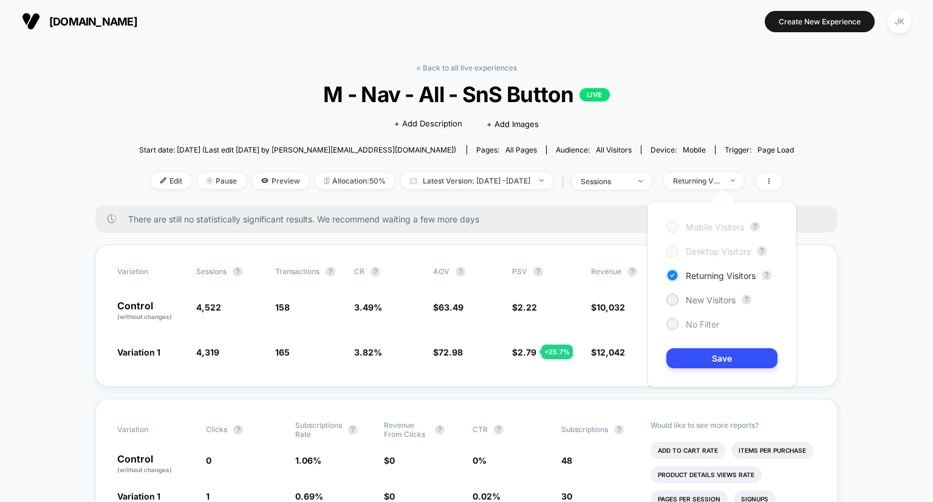
click at [686, 322] on span "No Filter" at bounding box center [702, 324] width 33 height 10
click at [699, 353] on button "Save" at bounding box center [721, 358] width 111 height 20
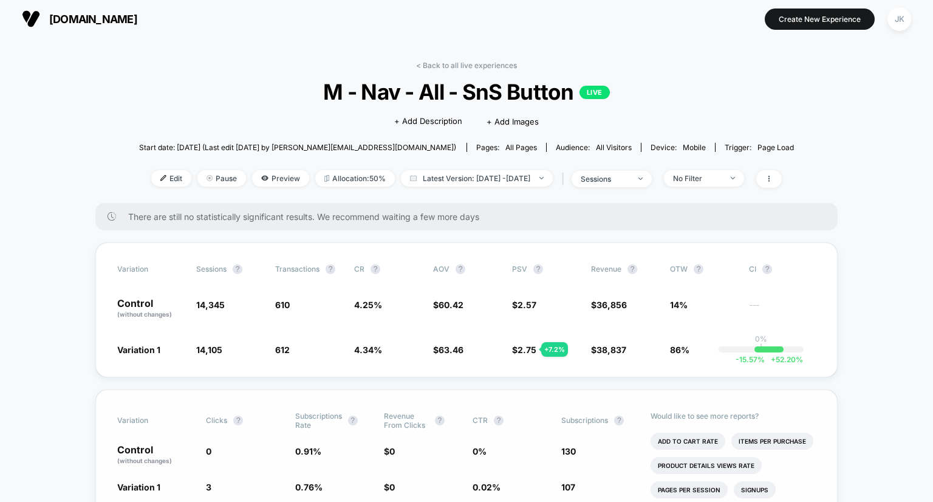
scroll to position [55, 0]
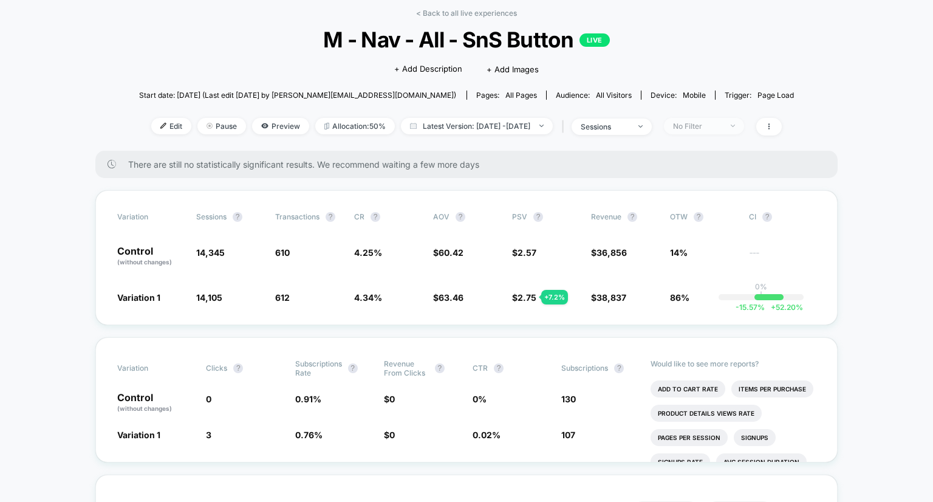
click at [722, 121] on div "No Filter" at bounding box center [697, 125] width 49 height 9
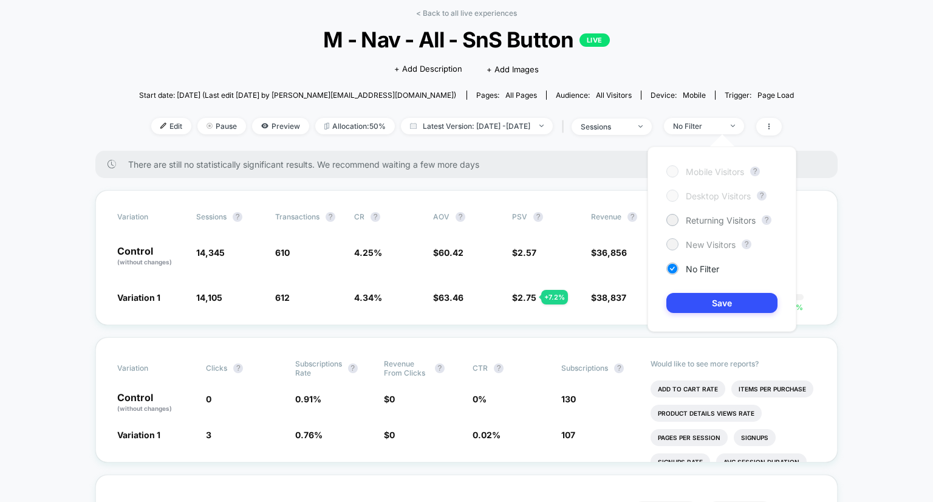
click at [713, 243] on span "New Visitors" at bounding box center [711, 244] width 50 height 10
click at [705, 310] on button "Save" at bounding box center [721, 303] width 111 height 20
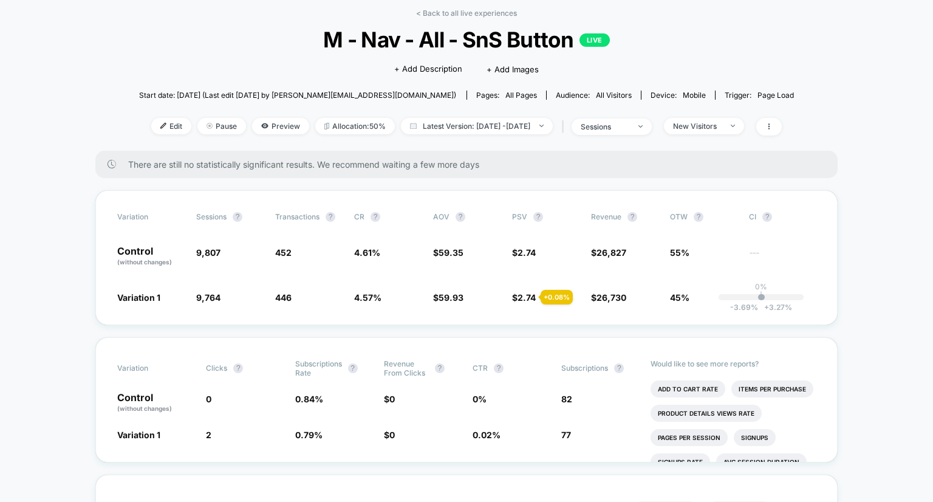
click at [704, 137] on div "< Back to all live experiences M - Nav - All - SnS Button LIVE Click to edit ex…" at bounding box center [466, 80] width 655 height 142
click at [704, 128] on div "New Visitors" at bounding box center [697, 125] width 49 height 9
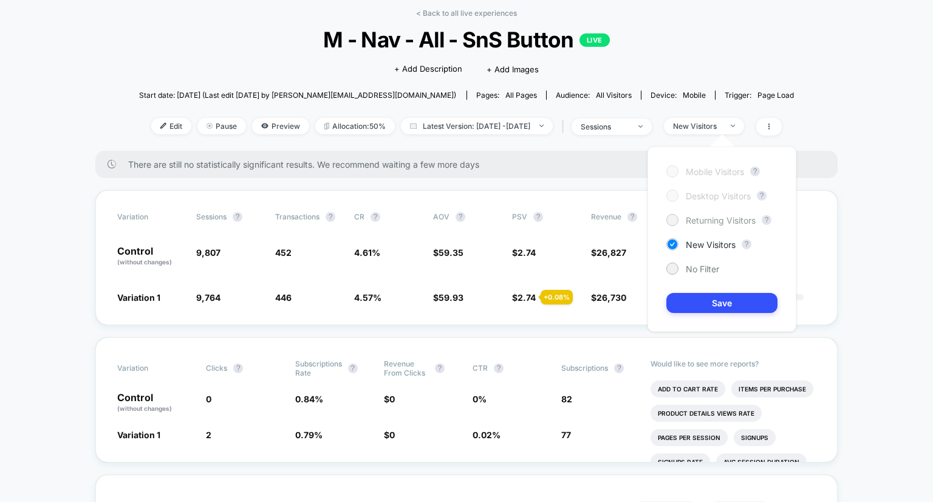
click at [691, 217] on span "Returning Visitors" at bounding box center [721, 220] width 70 height 10
click at [695, 305] on button "Save" at bounding box center [721, 303] width 111 height 20
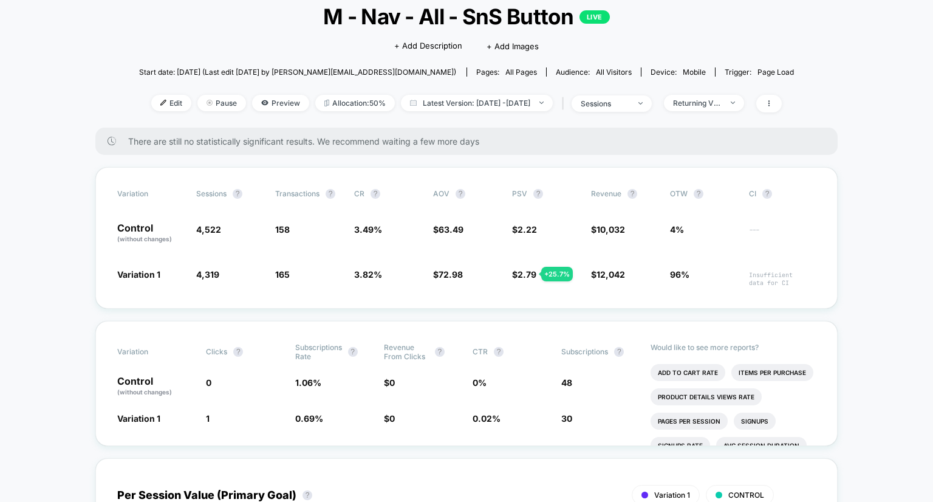
scroll to position [2, 0]
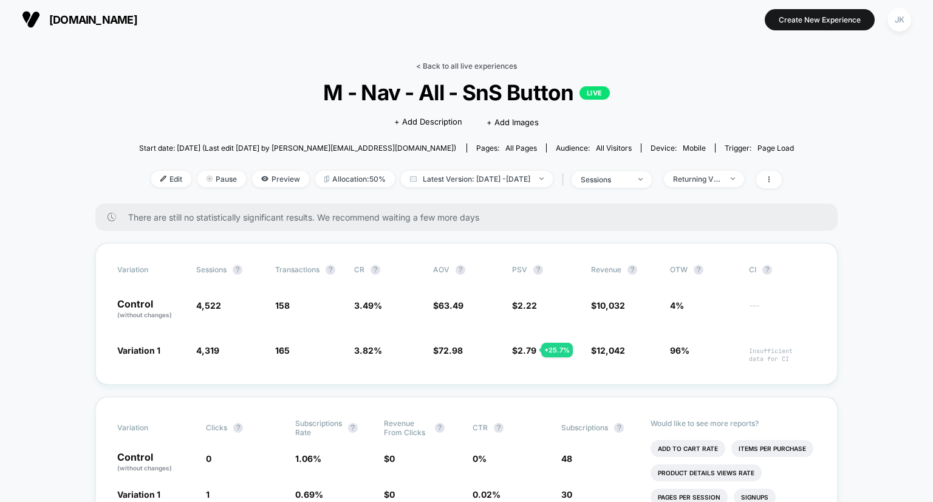
click at [442, 64] on link "< Back to all live experiences" at bounding box center [466, 65] width 101 height 9
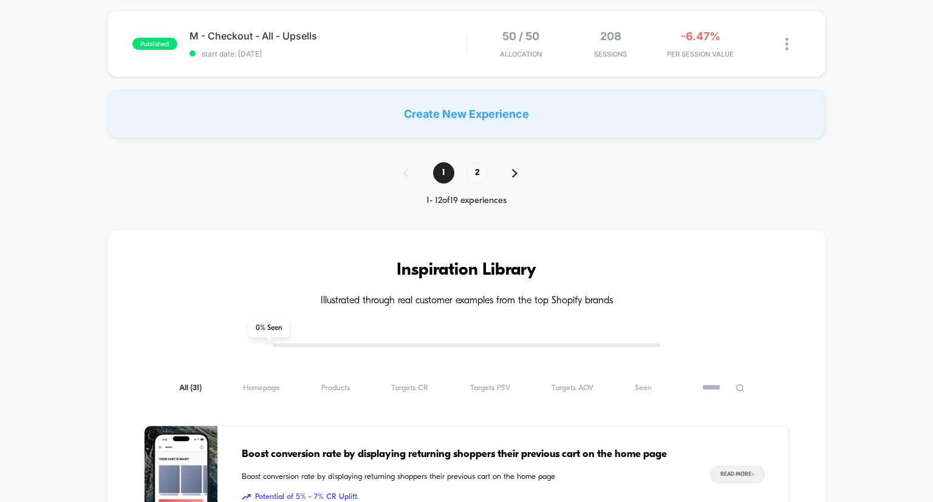
scroll to position [991, 0]
click at [476, 173] on span "2" at bounding box center [476, 172] width 21 height 21
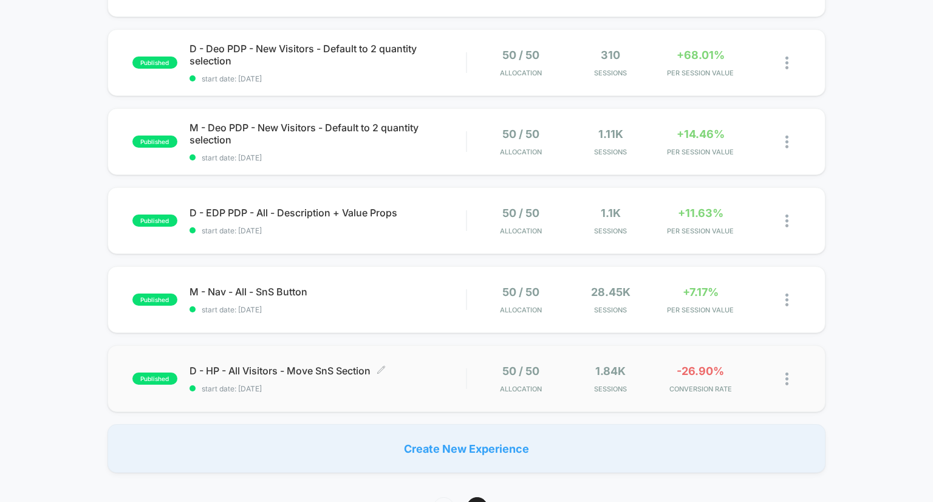
scroll to position [266, 0]
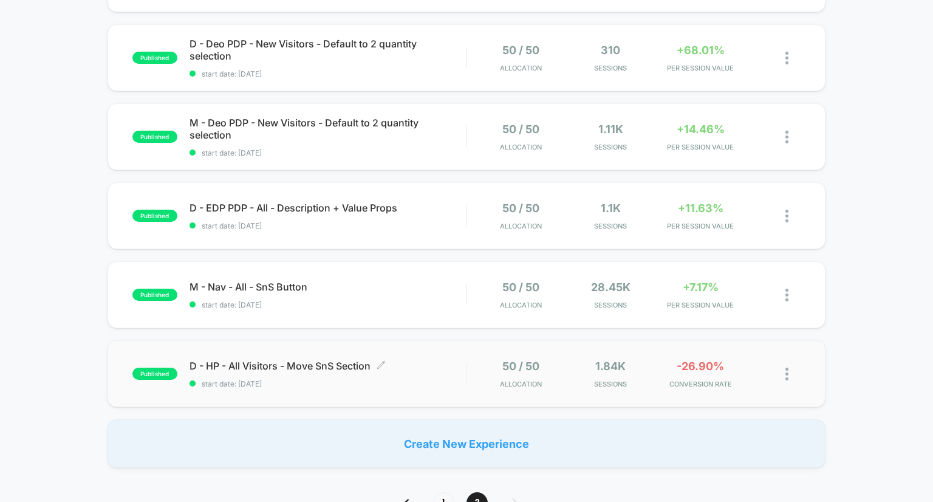
click at [347, 379] on span "start date: [DATE]" at bounding box center [328, 383] width 277 height 9
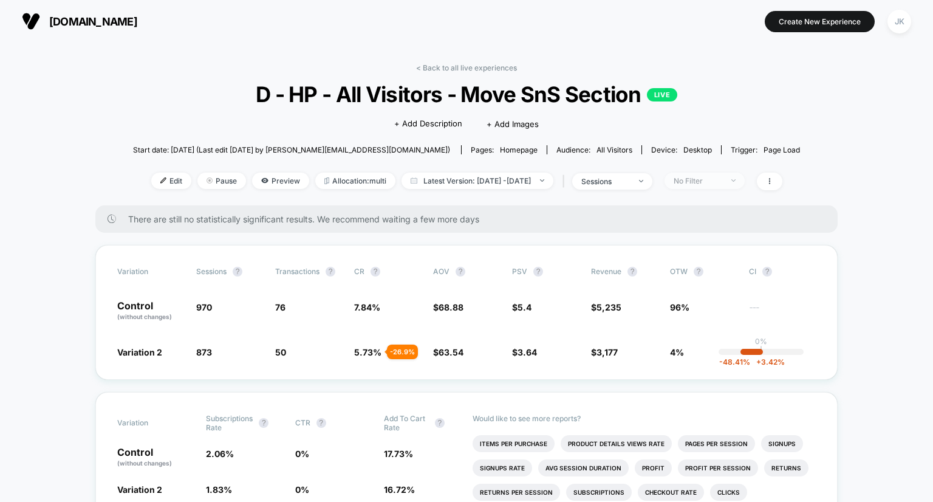
scroll to position [13, 0]
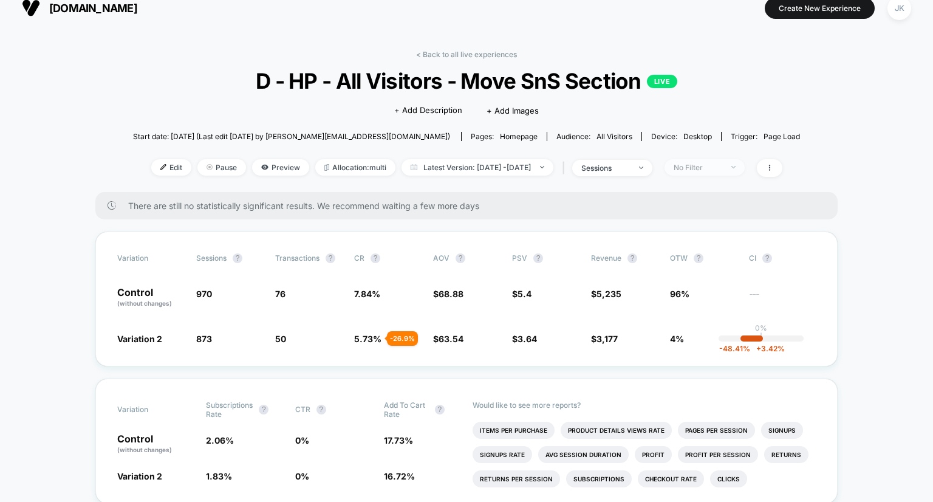
click at [722, 169] on div "No Filter" at bounding box center [698, 167] width 49 height 9
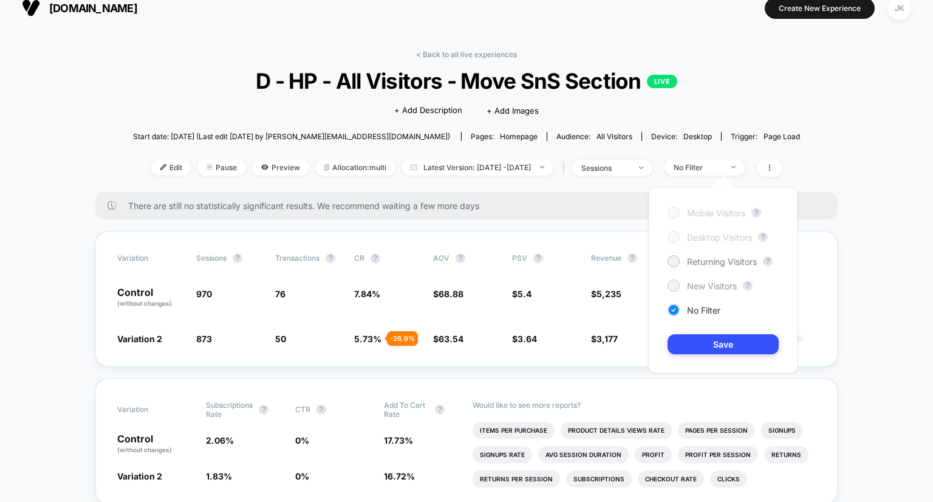
click at [691, 285] on span "New Visitors" at bounding box center [712, 286] width 50 height 10
click at [699, 347] on button "Save" at bounding box center [723, 344] width 111 height 20
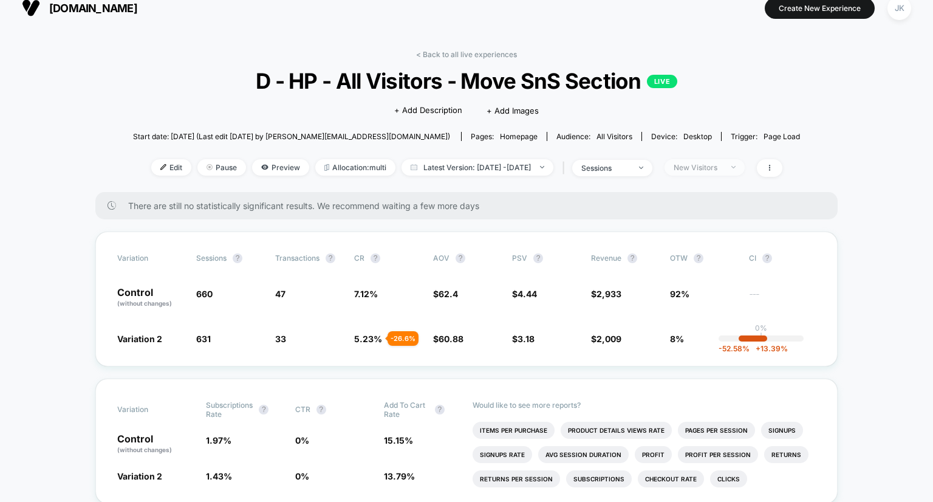
click at [726, 175] on span "New Visitors" at bounding box center [704, 167] width 80 height 16
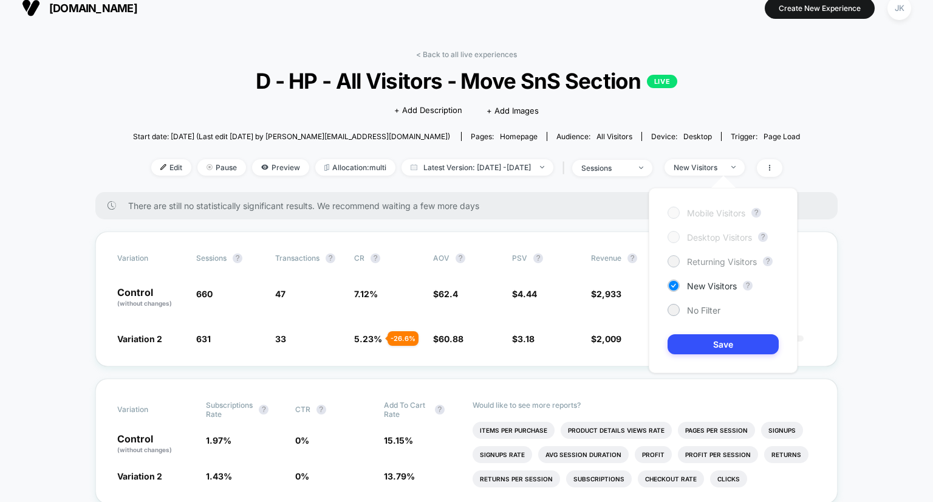
click at [696, 262] on span "Returning Visitors" at bounding box center [722, 261] width 70 height 10
click at [697, 343] on button "Save" at bounding box center [723, 344] width 111 height 20
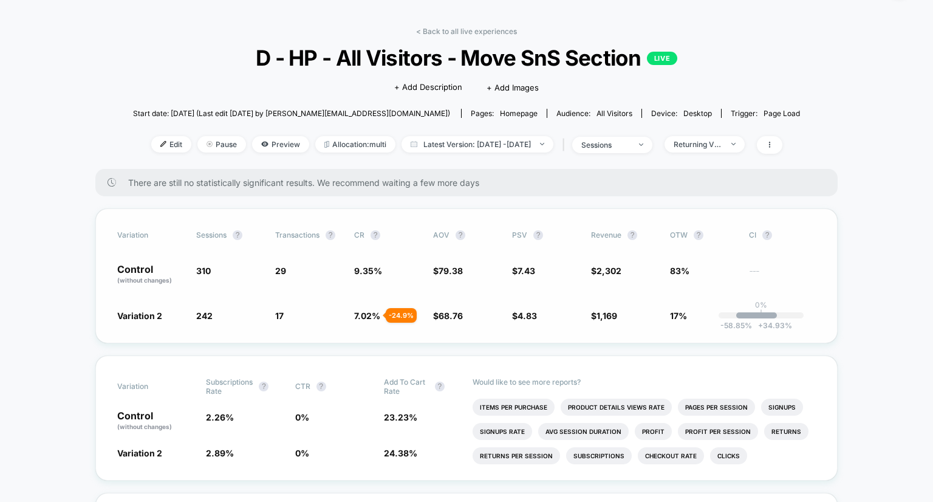
scroll to position [36, 0]
click at [716, 142] on div "Returning Visitors" at bounding box center [698, 144] width 49 height 9
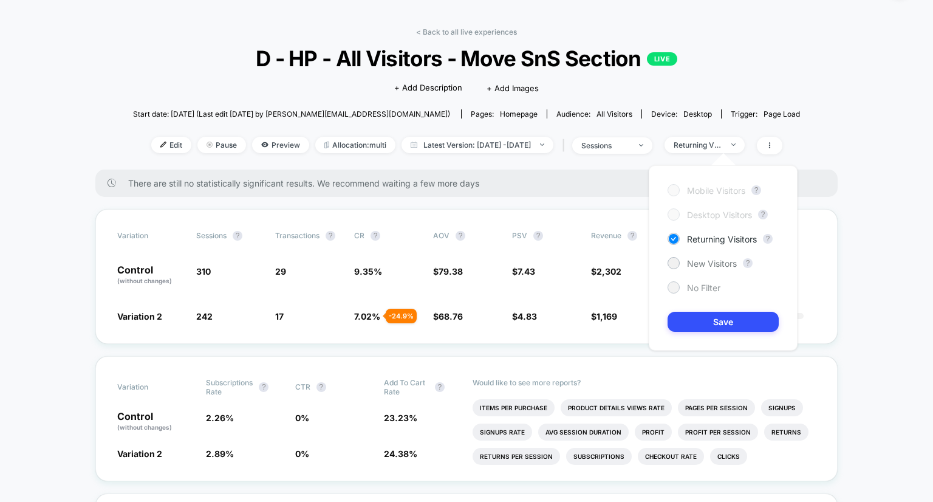
click at [689, 285] on span "No Filter" at bounding box center [703, 287] width 33 height 10
click at [701, 324] on button "Save" at bounding box center [723, 322] width 111 height 20
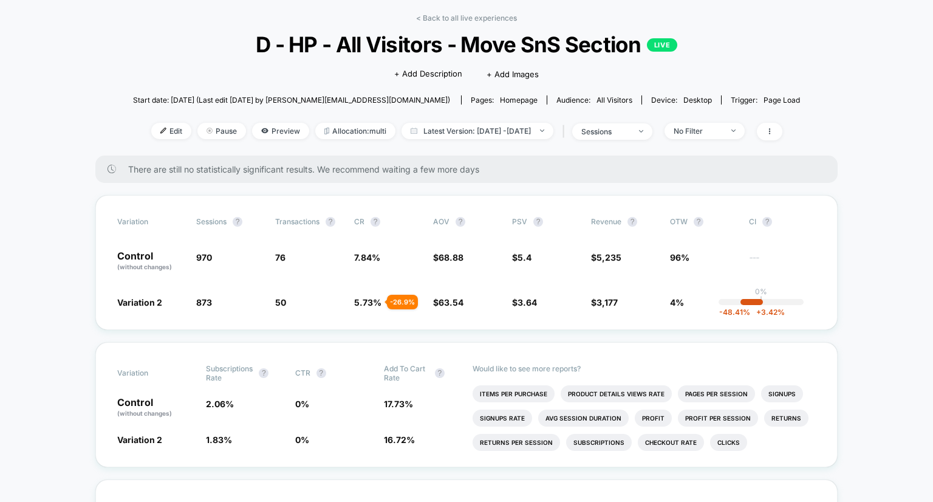
scroll to position [50, 0]
click at [470, 22] on div "< Back to all live experiences D - HP - All Visitors - Move SnS Section LIVE Cl…" at bounding box center [466, 84] width 667 height 142
click at [462, 16] on link "< Back to all live experiences" at bounding box center [466, 17] width 101 height 9
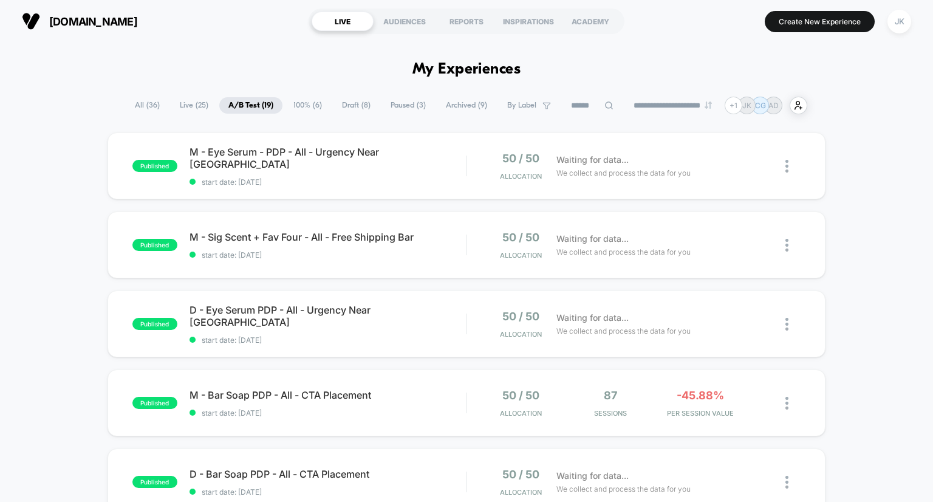
click at [299, 110] on span "100% ( 6 )" at bounding box center [307, 105] width 47 height 16
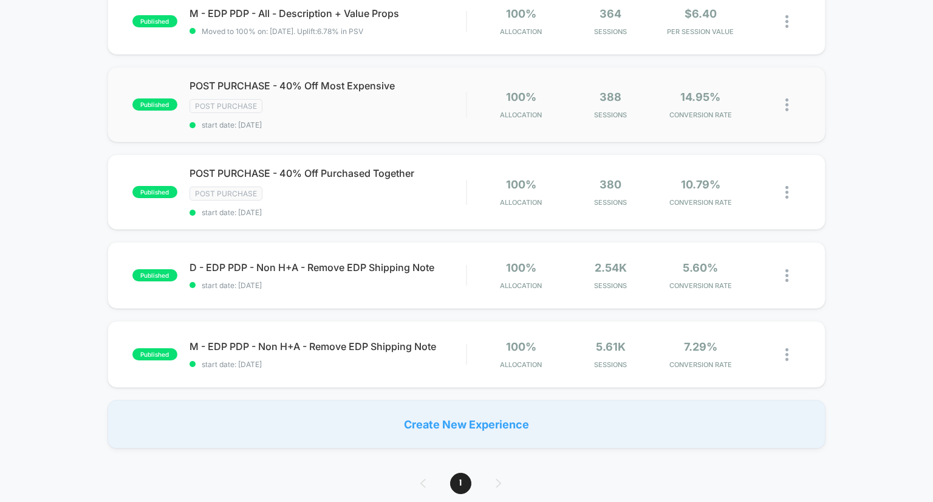
scroll to position [240, 0]
